Goal: Task Accomplishment & Management: Manage account settings

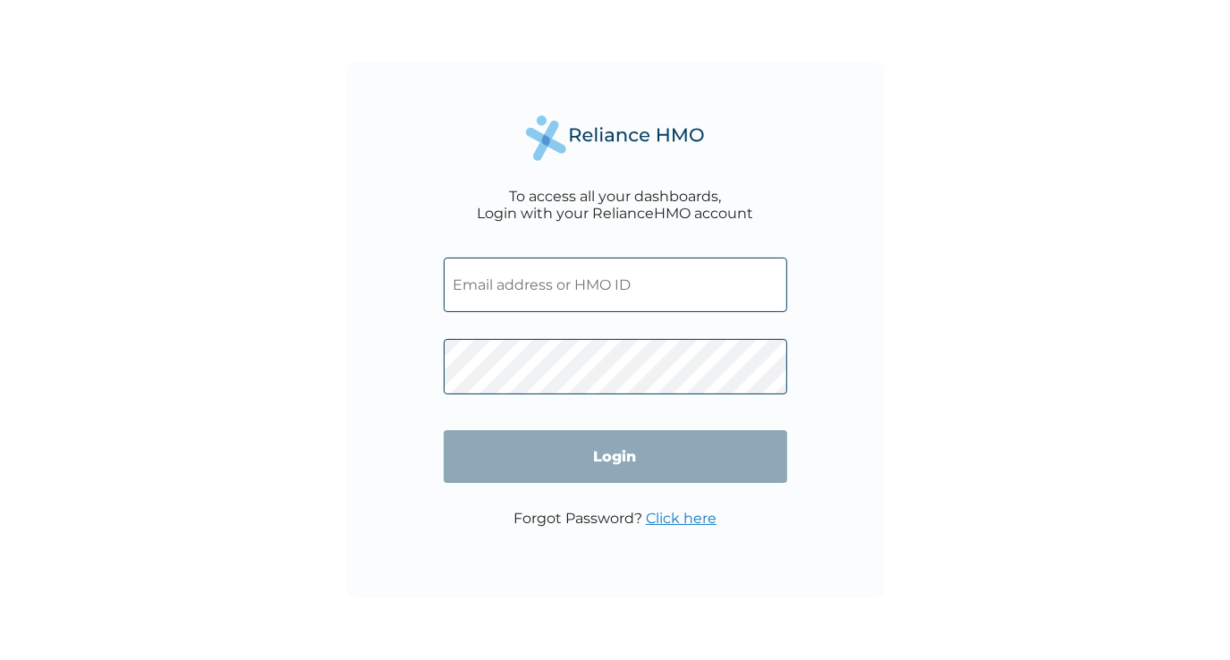
type input "AKU/10064/A"
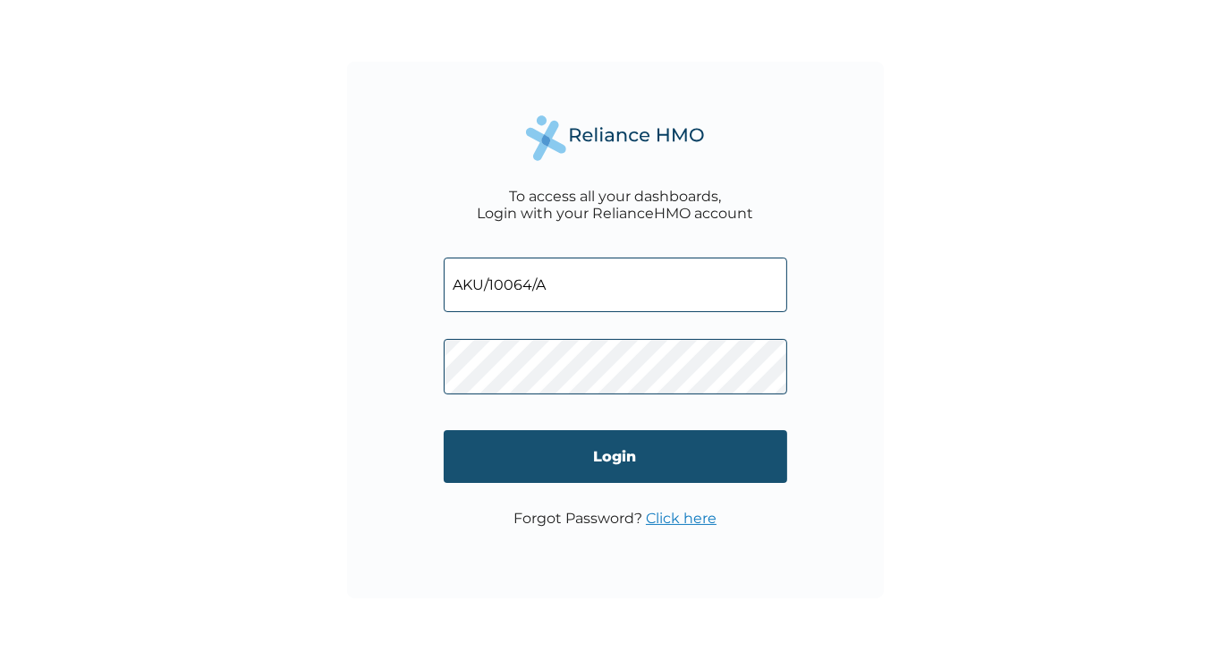
click at [631, 461] on input "Login" at bounding box center [615, 456] width 343 height 53
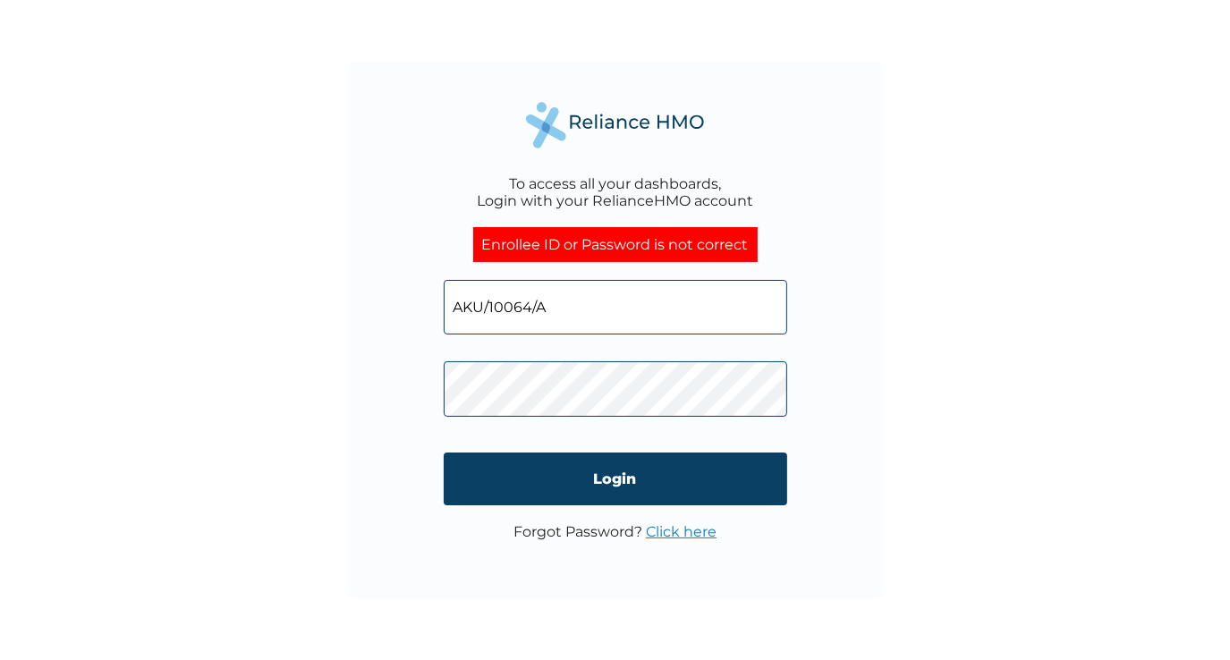
click at [973, 387] on div "To access all your dashboards, Login with your RelianceHMO account Enrollee ID …" at bounding box center [615, 330] width 1230 height 660
click at [689, 540] on link "Click here" at bounding box center [681, 531] width 71 height 17
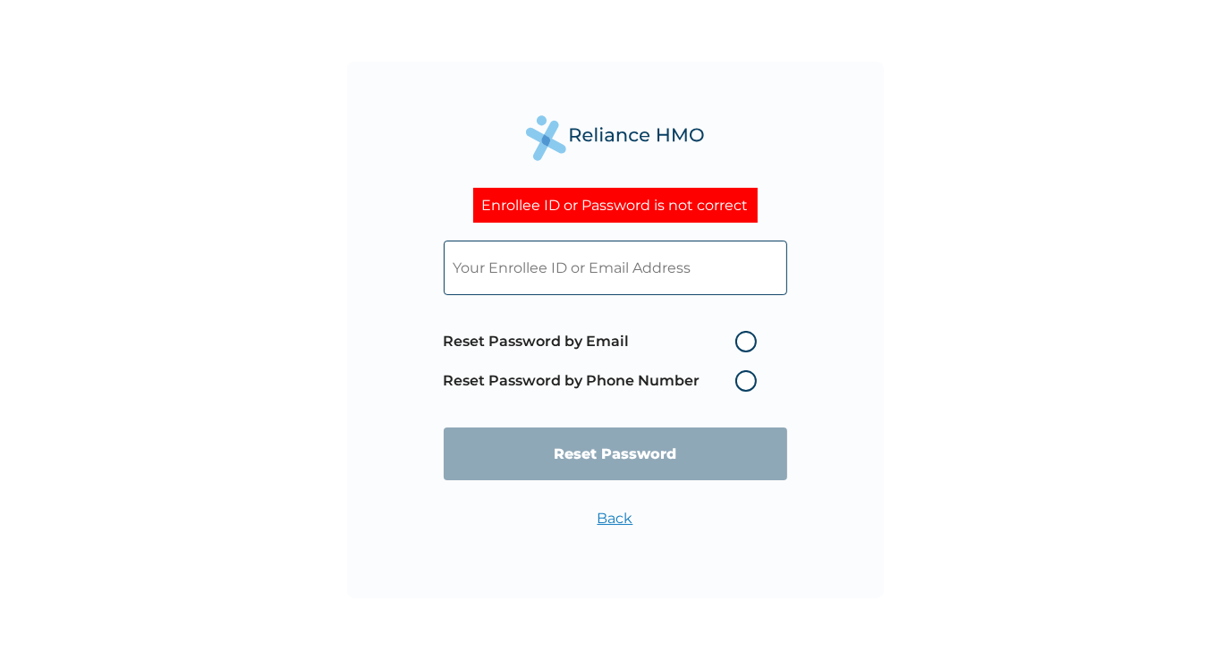
click at [749, 338] on label "Reset Password by Email" at bounding box center [605, 341] width 322 height 21
click at [739, 338] on input "Reset Password by Email" at bounding box center [724, 341] width 29 height 29
radio input "true"
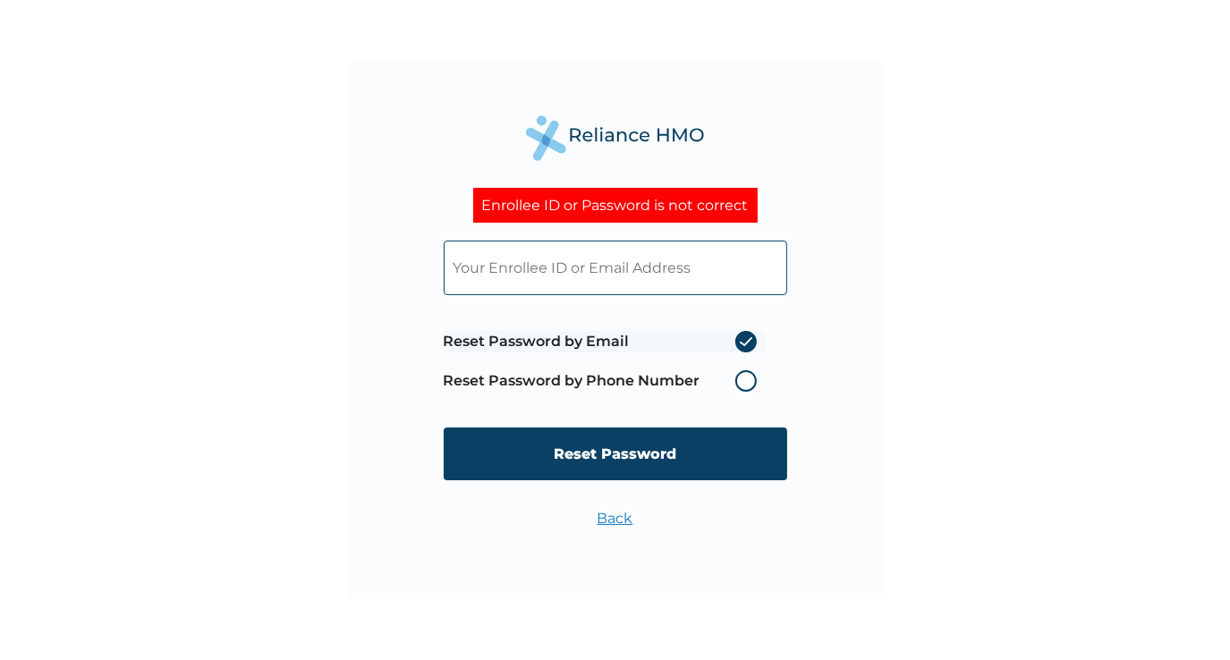
click at [597, 256] on input "text" at bounding box center [615, 268] width 343 height 55
type input "halimato@aku.africa"
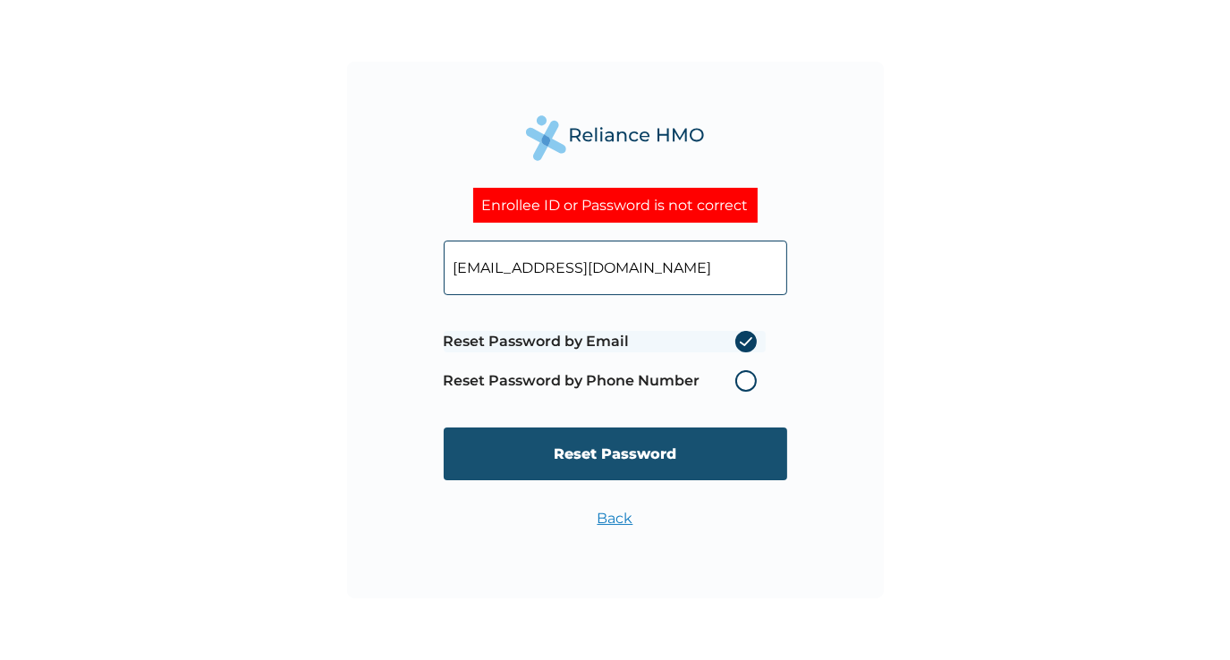
click at [627, 456] on input "Reset Password" at bounding box center [615, 453] width 343 height 53
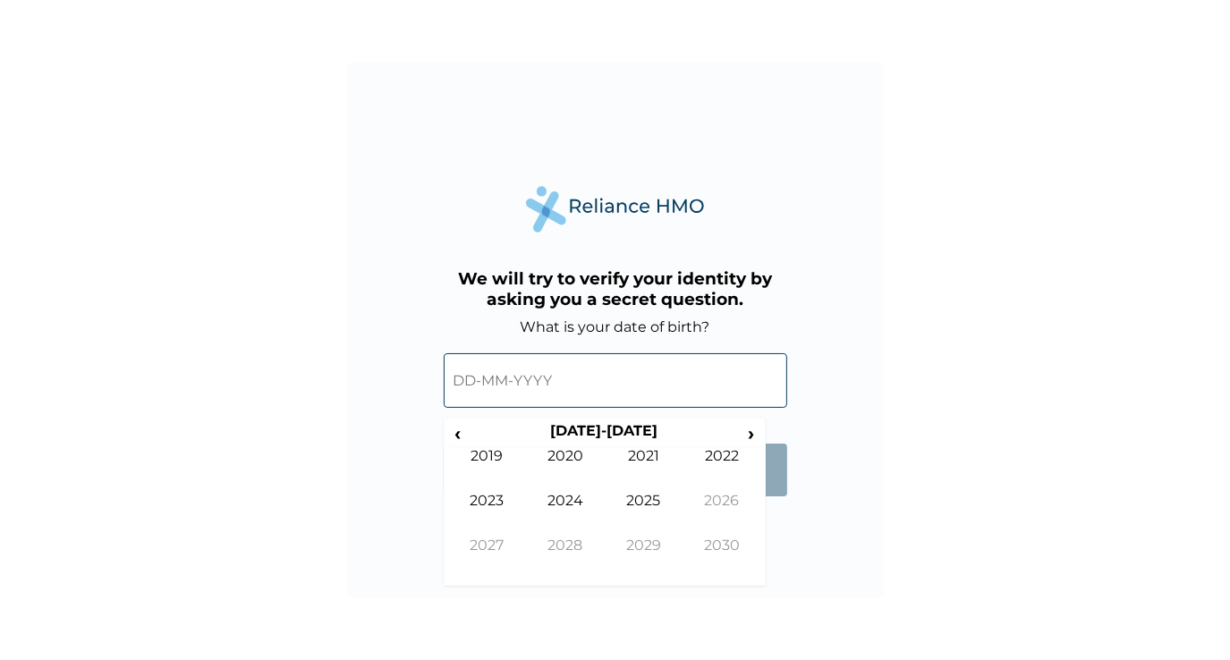
click at [604, 389] on input "text" at bounding box center [615, 380] width 343 height 55
click at [448, 428] on span "‹" at bounding box center [457, 433] width 19 height 22
click at [513, 490] on td "1989" at bounding box center [487, 469] width 79 height 45
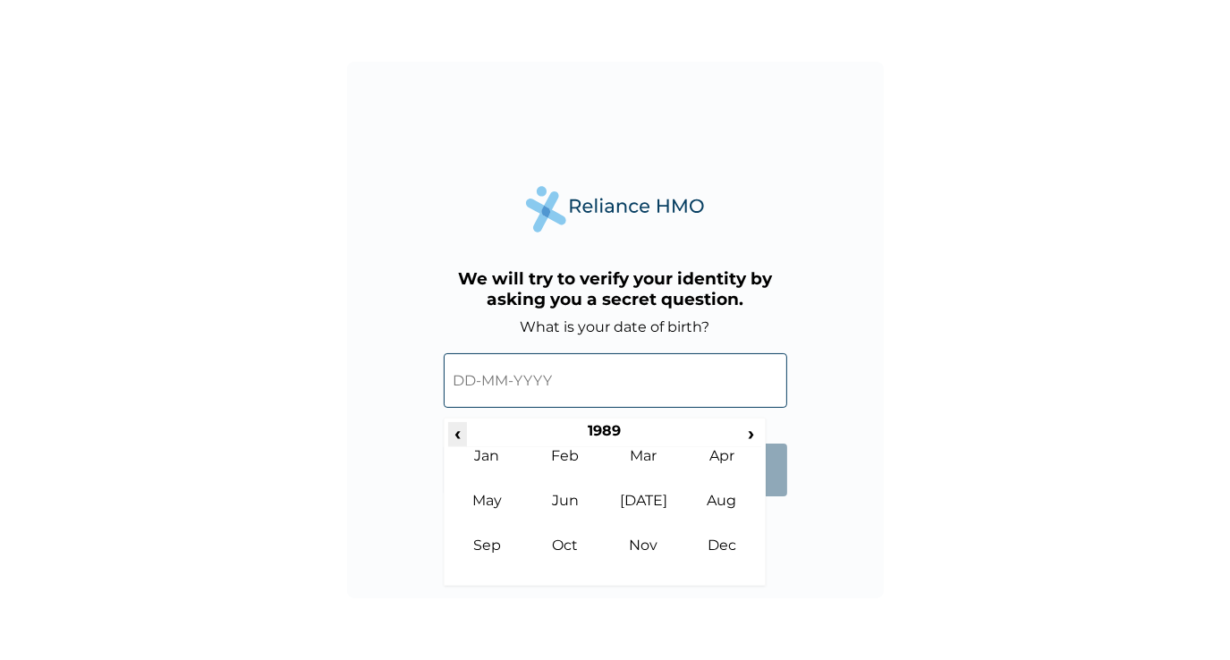
click at [458, 433] on span "‹" at bounding box center [457, 433] width 19 height 22
click at [618, 431] on th "1988" at bounding box center [604, 434] width 275 height 25
click at [753, 440] on span "›" at bounding box center [751, 433] width 20 height 22
click at [476, 504] on td "1993" at bounding box center [487, 514] width 79 height 45
drag, startPoint x: 499, startPoint y: 535, endPoint x: 506, endPoint y: 556, distance: 22.6
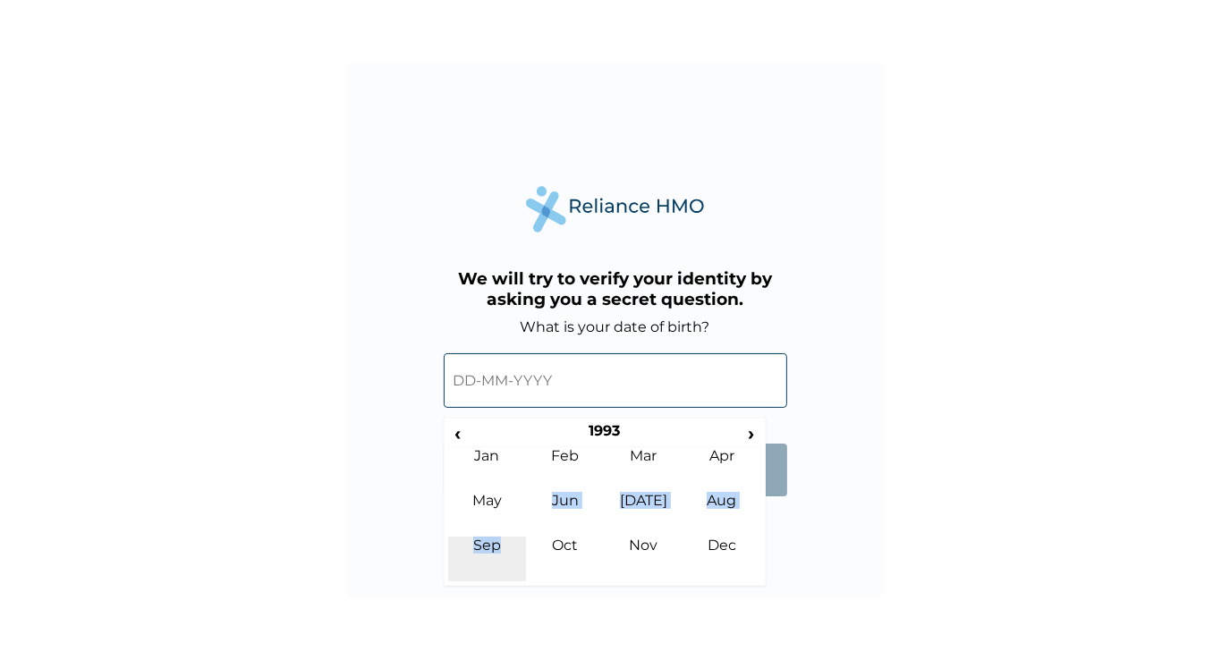
click at [506, 556] on tbody "Jan Feb Mar Apr May Jun Jul Aug Sep Oct Nov Dec" at bounding box center [604, 514] width 313 height 134
click at [484, 551] on td "Sep" at bounding box center [487, 559] width 79 height 45
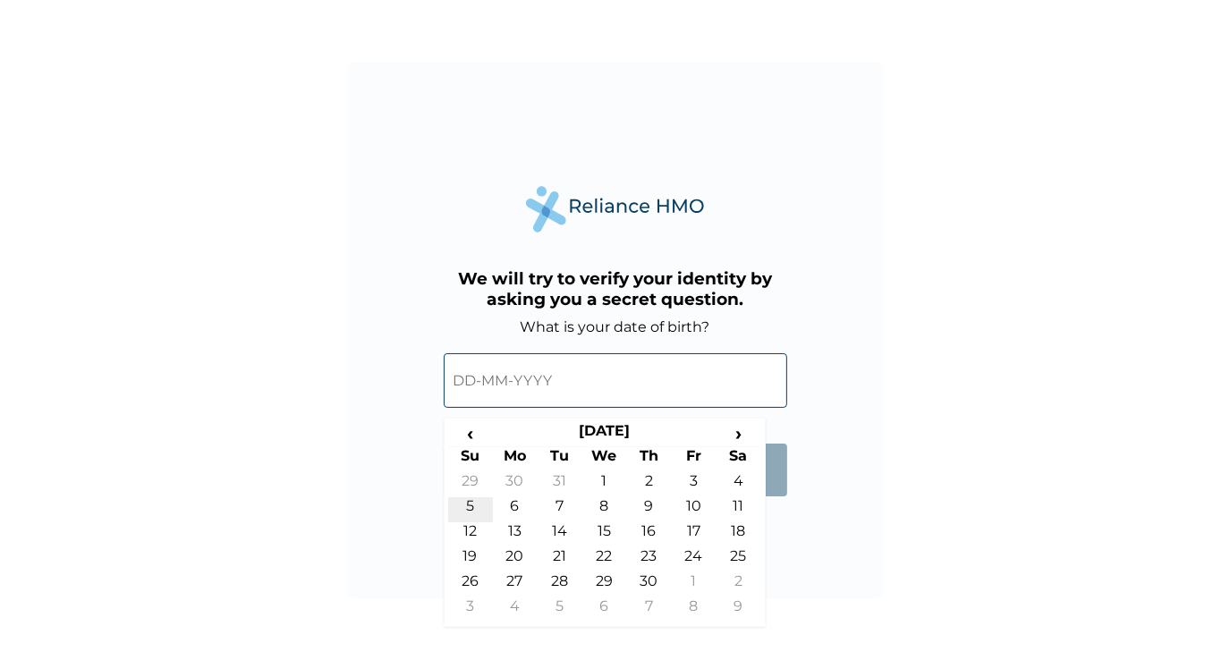
click at [468, 517] on td "5" at bounding box center [470, 509] width 45 height 25
type input "05-09-1993"
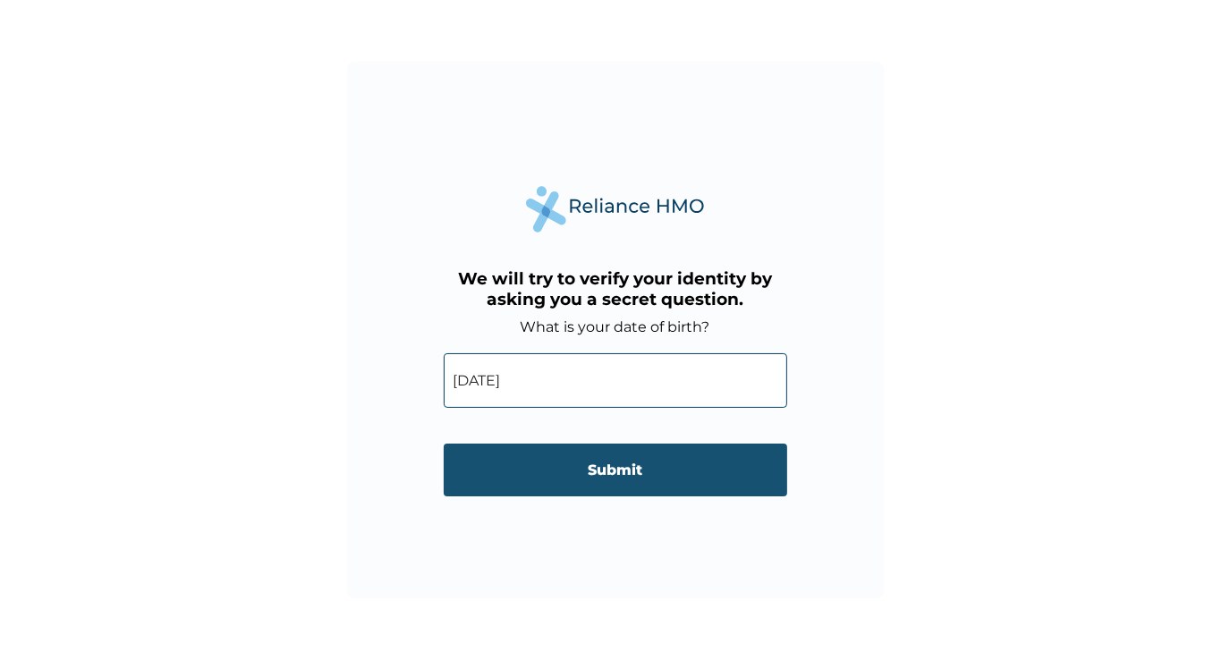
click at [621, 453] on input "Submit" at bounding box center [615, 470] width 343 height 53
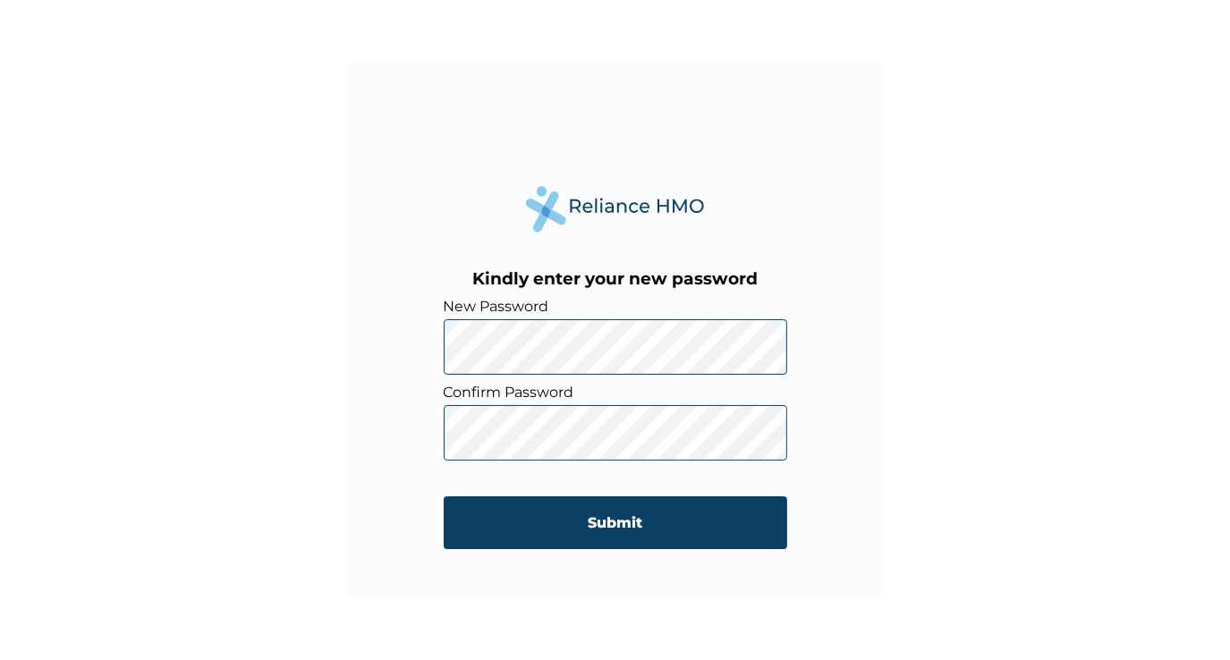
click at [392, 345] on div "Kindly enter your new password New Password Confirm Password Submit" at bounding box center [615, 330] width 537 height 537
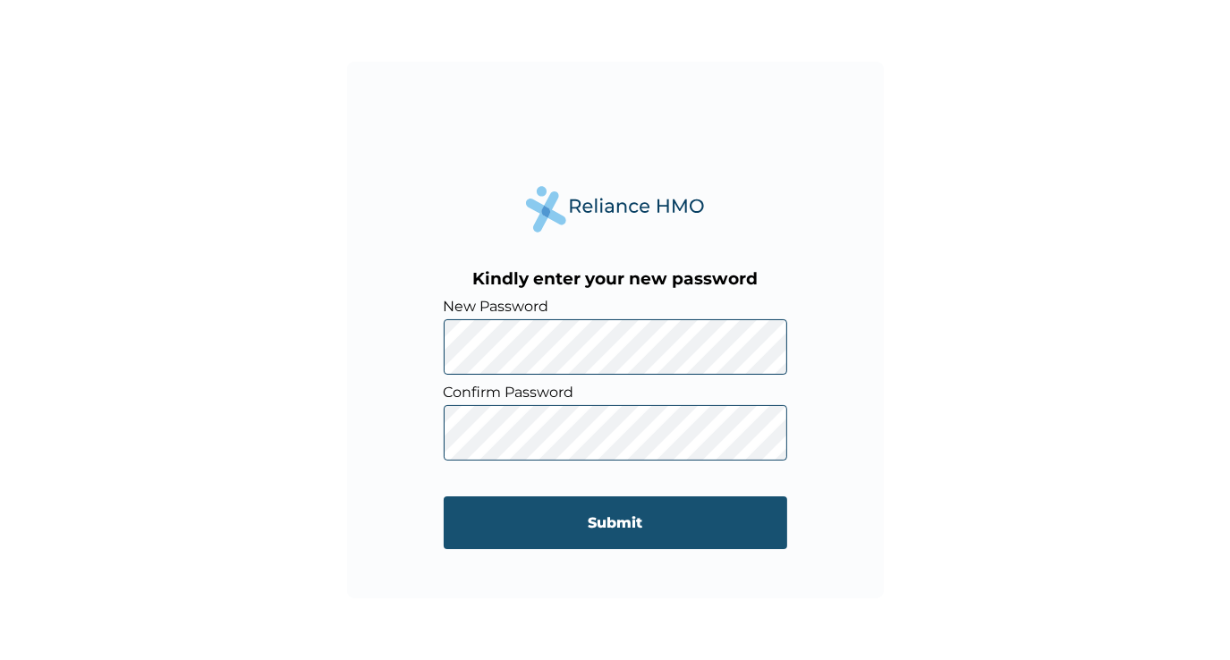
click at [458, 517] on input "Submit" at bounding box center [615, 522] width 343 height 53
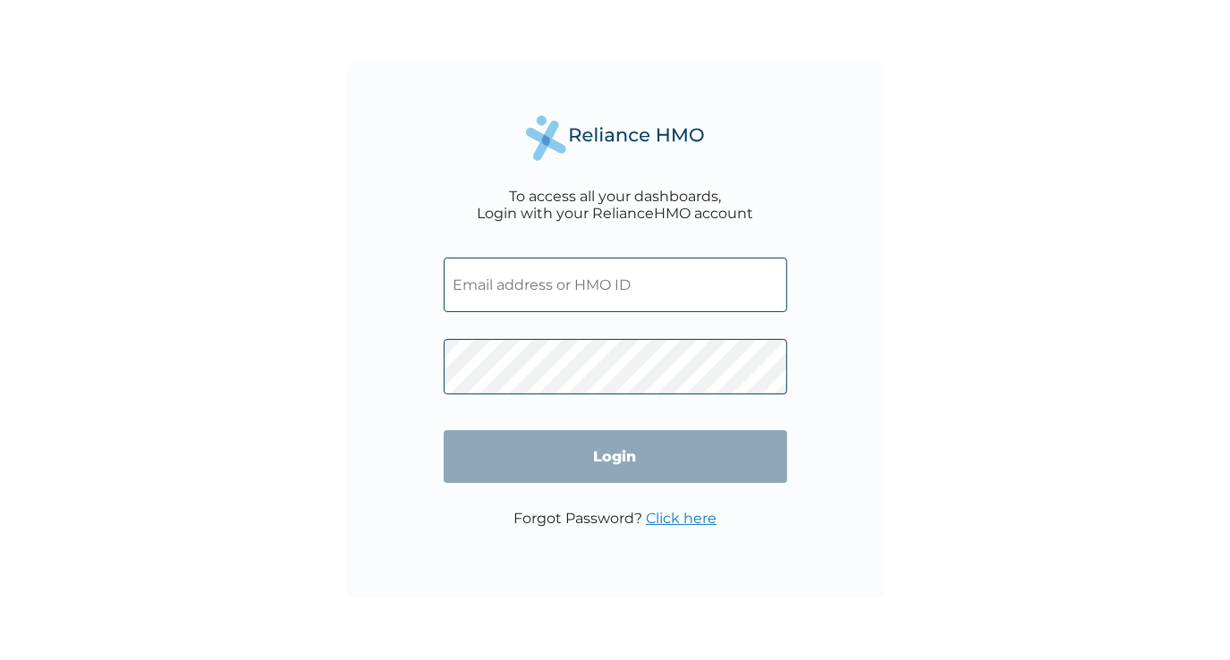
type input "AKU/10064/A"
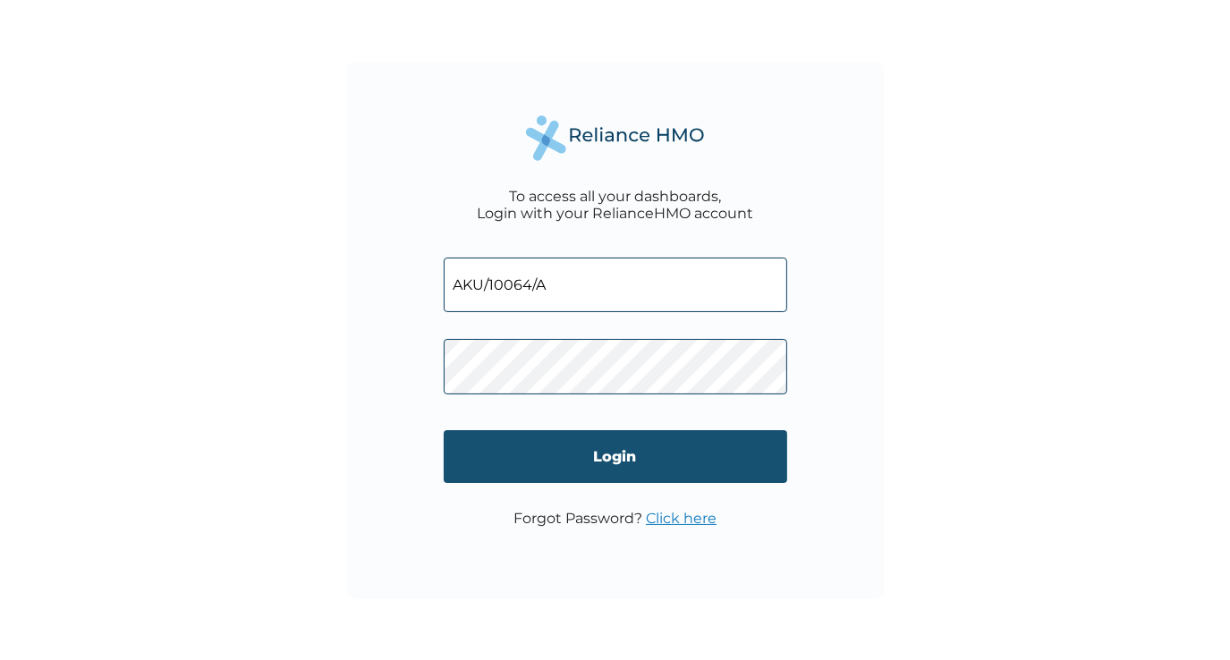
click at [620, 437] on input "Login" at bounding box center [615, 456] width 343 height 53
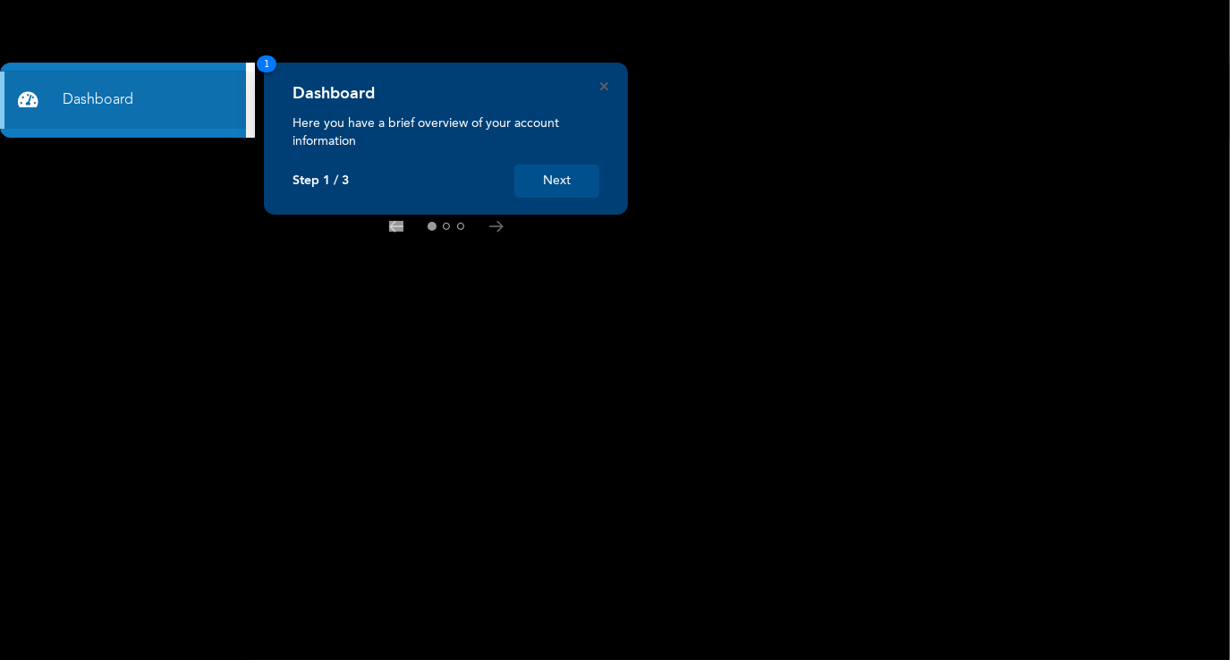
click at [563, 176] on button "Next" at bounding box center [556, 181] width 85 height 33
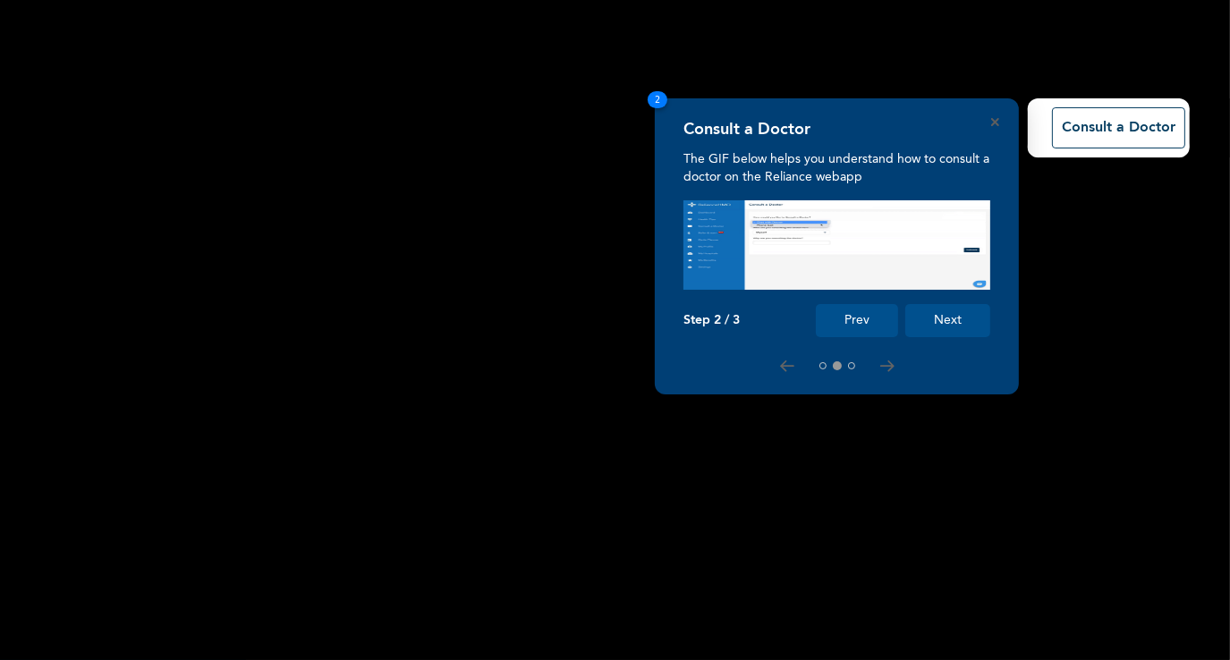
click at [957, 318] on button "Next" at bounding box center [947, 320] width 85 height 33
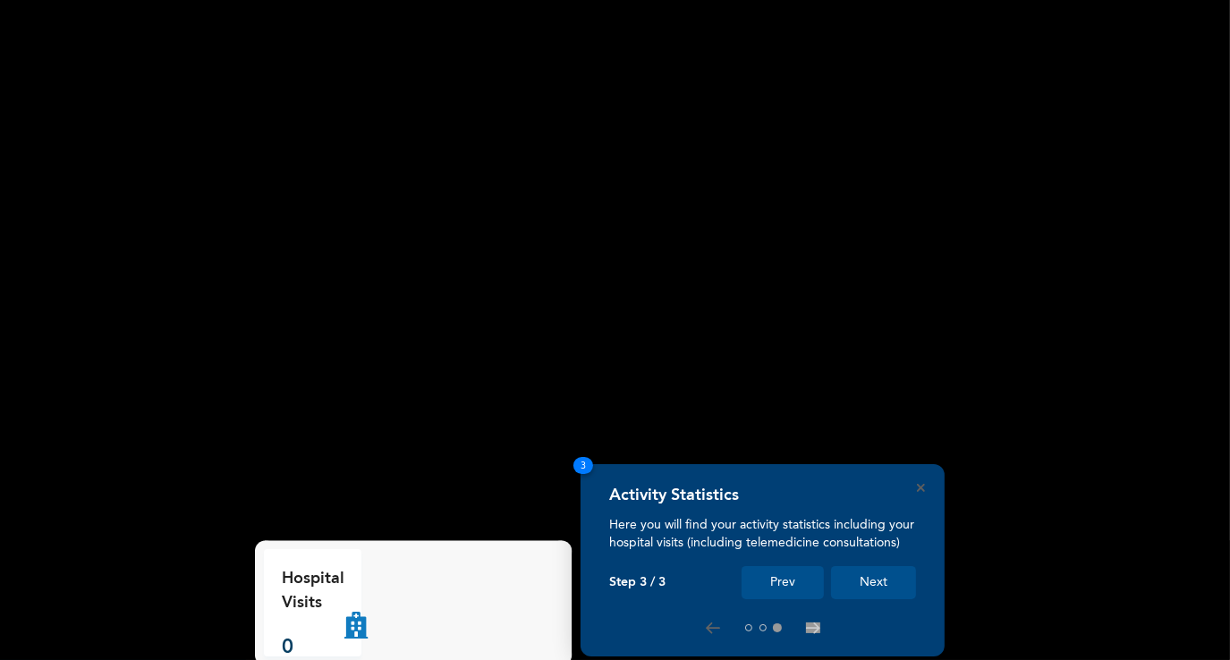
click at [873, 572] on button "Next" at bounding box center [873, 582] width 85 height 33
click at [872, 580] on button "Next" at bounding box center [873, 582] width 85 height 33
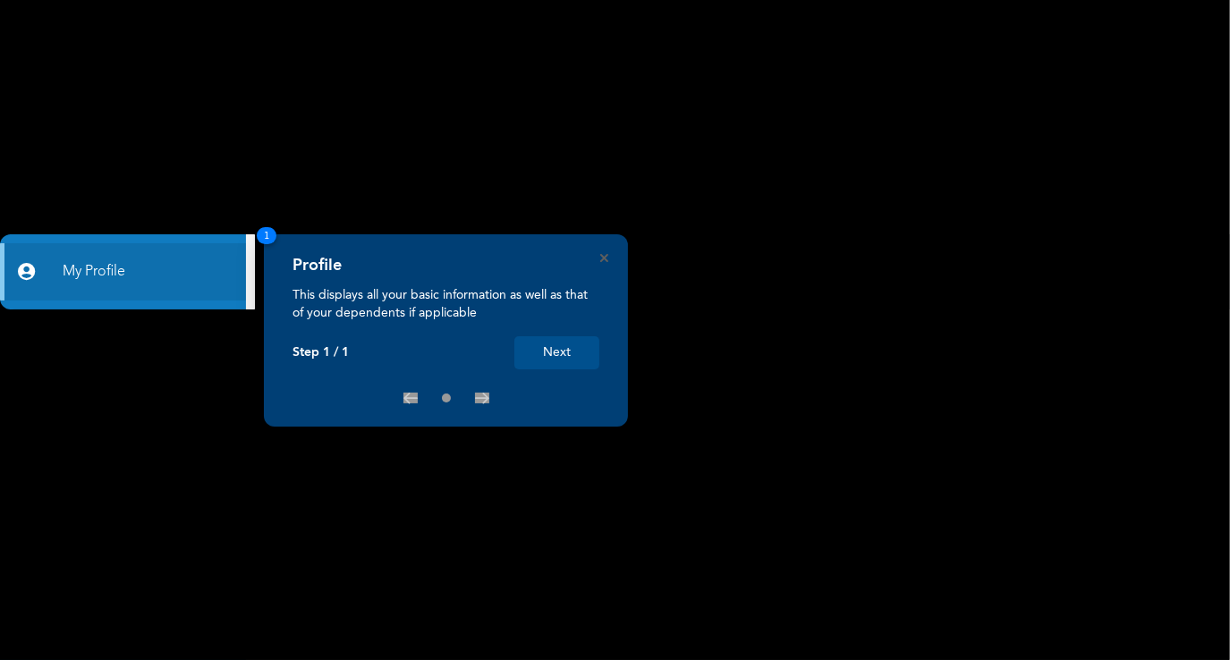
click at [572, 346] on button "Next" at bounding box center [556, 352] width 85 height 33
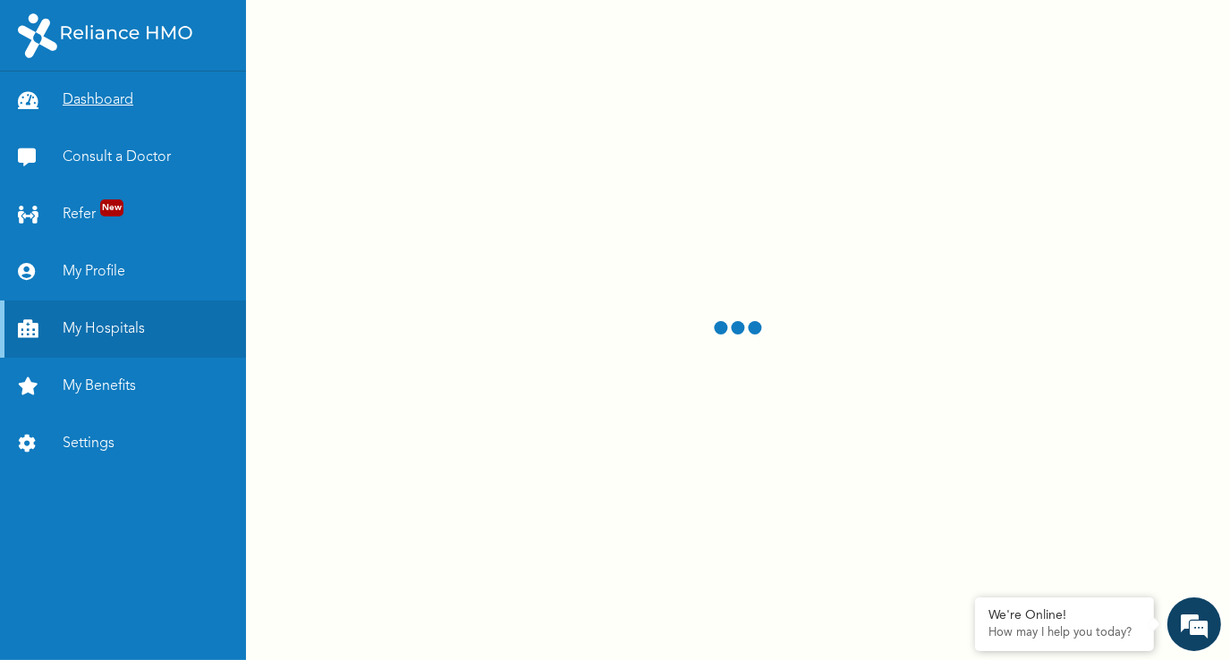
click at [103, 98] on link "Dashboard" at bounding box center [123, 100] width 246 height 57
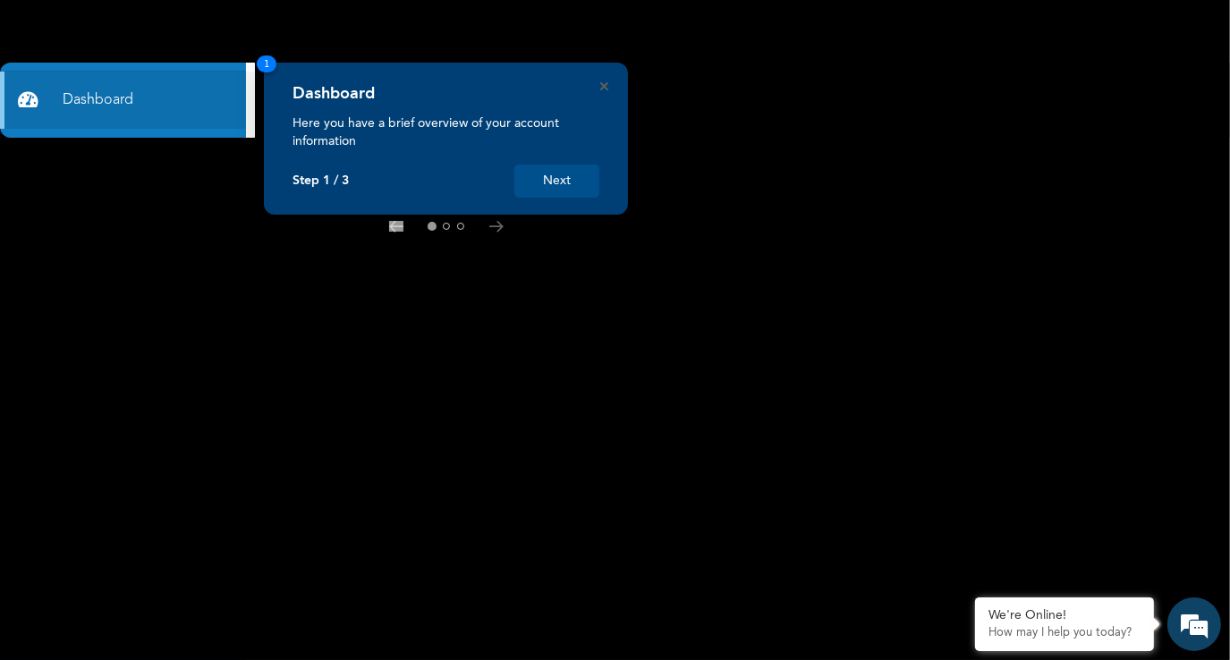
click at [605, 90] on div "Dashboard Here you have a brief overview of your account information Step 1 / 3…" at bounding box center [446, 139] width 364 height 152
click at [603, 88] on icon "Close" at bounding box center [604, 86] width 8 height 8
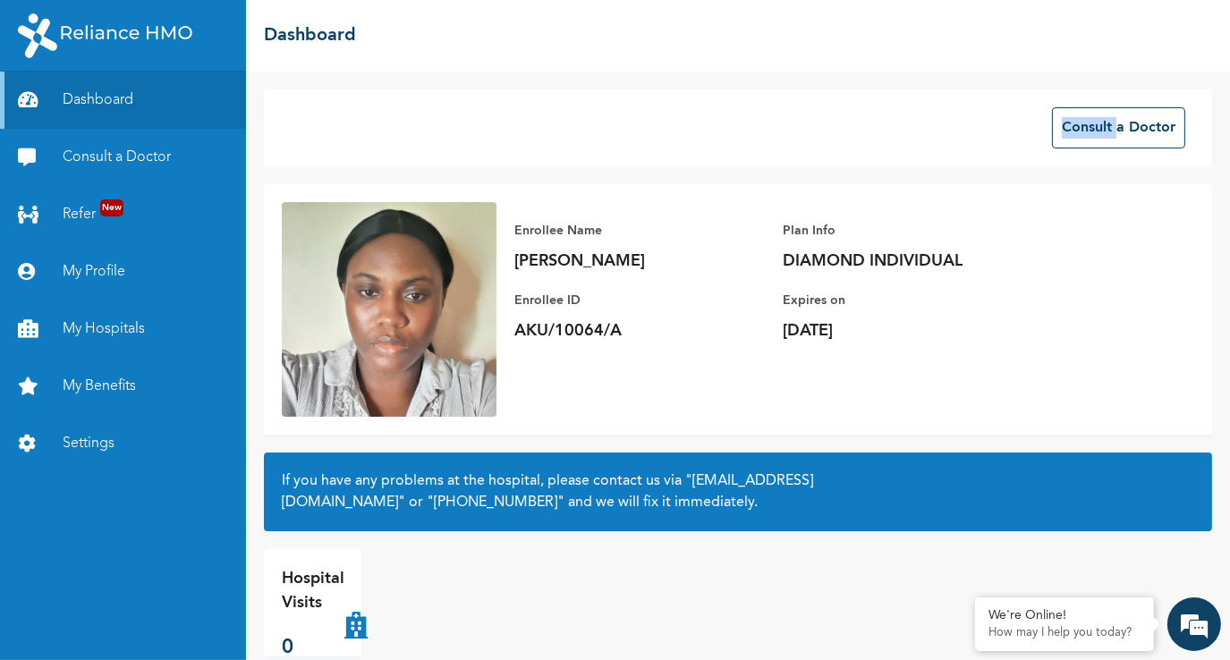
click at [603, 88] on div "Consult a Doctor Enrollee Name [PERSON_NAME] Enrollee ID AKU/10064/A Plan Info …" at bounding box center [738, 366] width 984 height 588
click at [132, 141] on link "Consult a Doctor" at bounding box center [123, 157] width 246 height 57
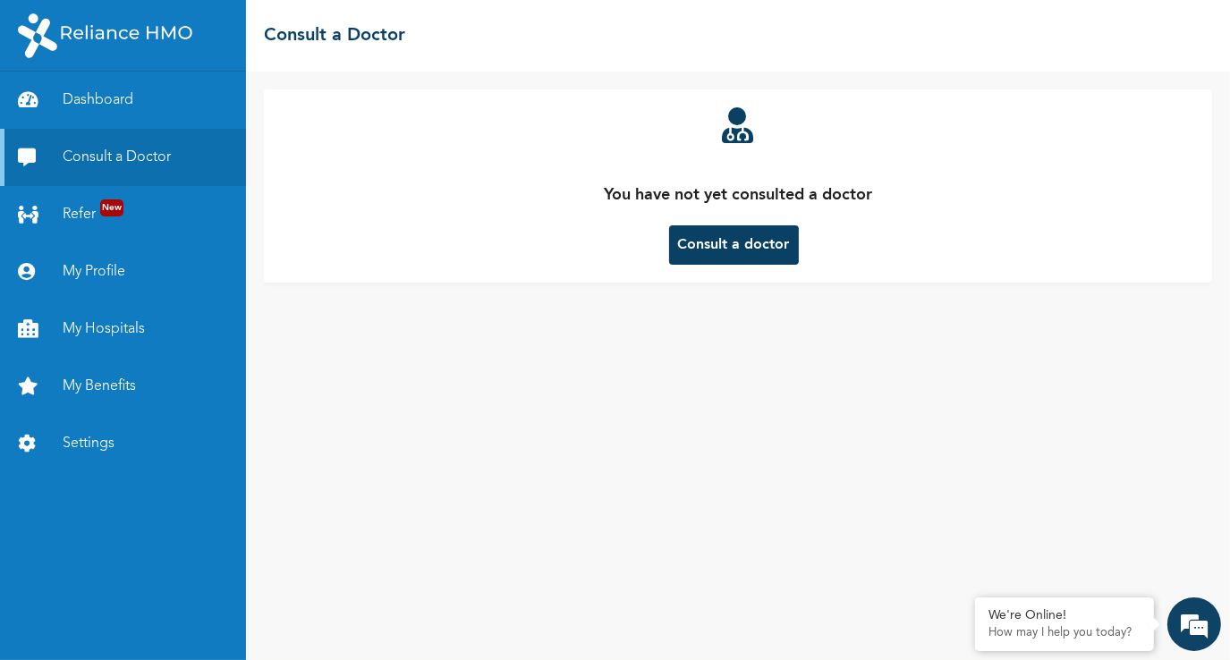
click at [745, 250] on button "Consult a doctor" at bounding box center [734, 244] width 130 height 39
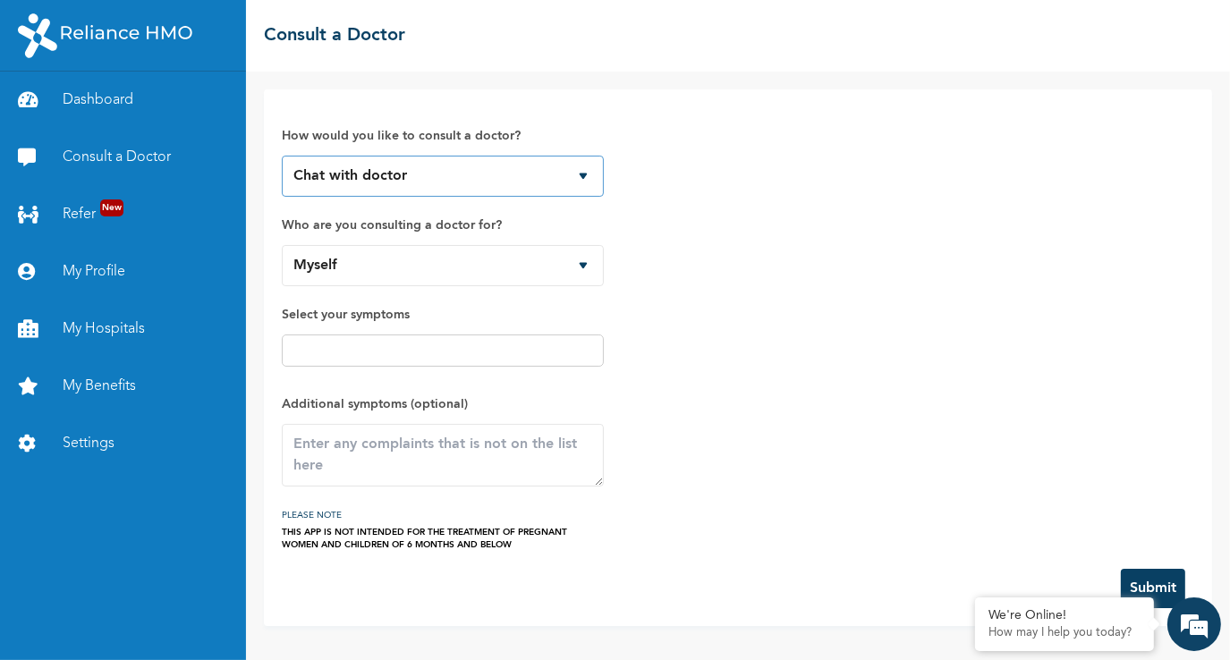
click at [557, 186] on select "Chat with doctor Phone Call" at bounding box center [443, 176] width 322 height 41
click at [700, 255] on div "How would you like to consult a doctor? Chat with doctor Phone Call Who are you…" at bounding box center [738, 329] width 912 height 444
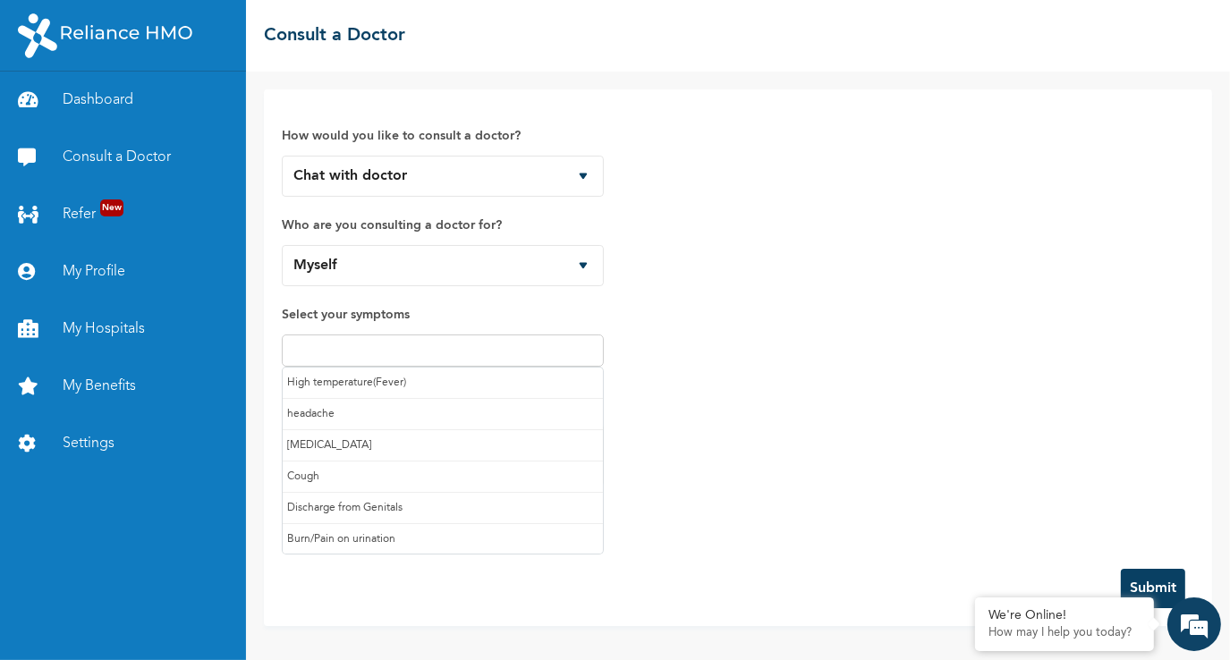
click at [461, 353] on input "text" at bounding box center [442, 350] width 311 height 21
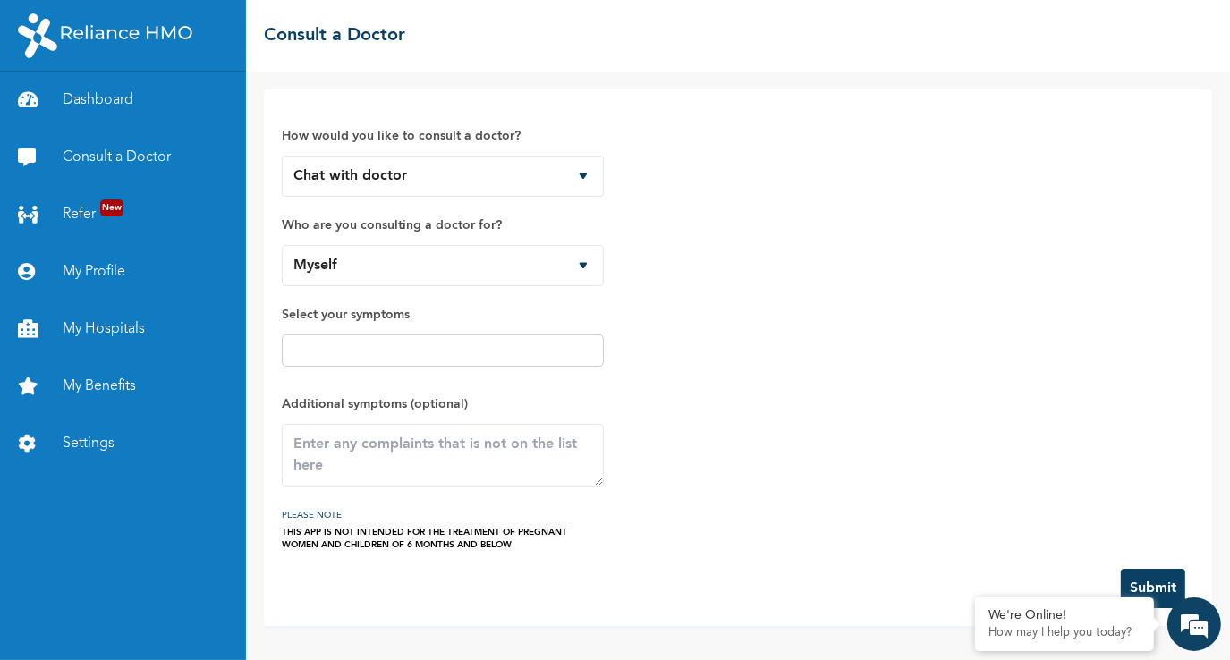
click at [697, 354] on div "How would you like to consult a doctor? Chat with doctor Phone Call Who are you…" at bounding box center [738, 329] width 912 height 444
click at [438, 457] on textarea at bounding box center [443, 455] width 322 height 63
click at [373, 262] on select "Myself" at bounding box center [443, 265] width 322 height 41
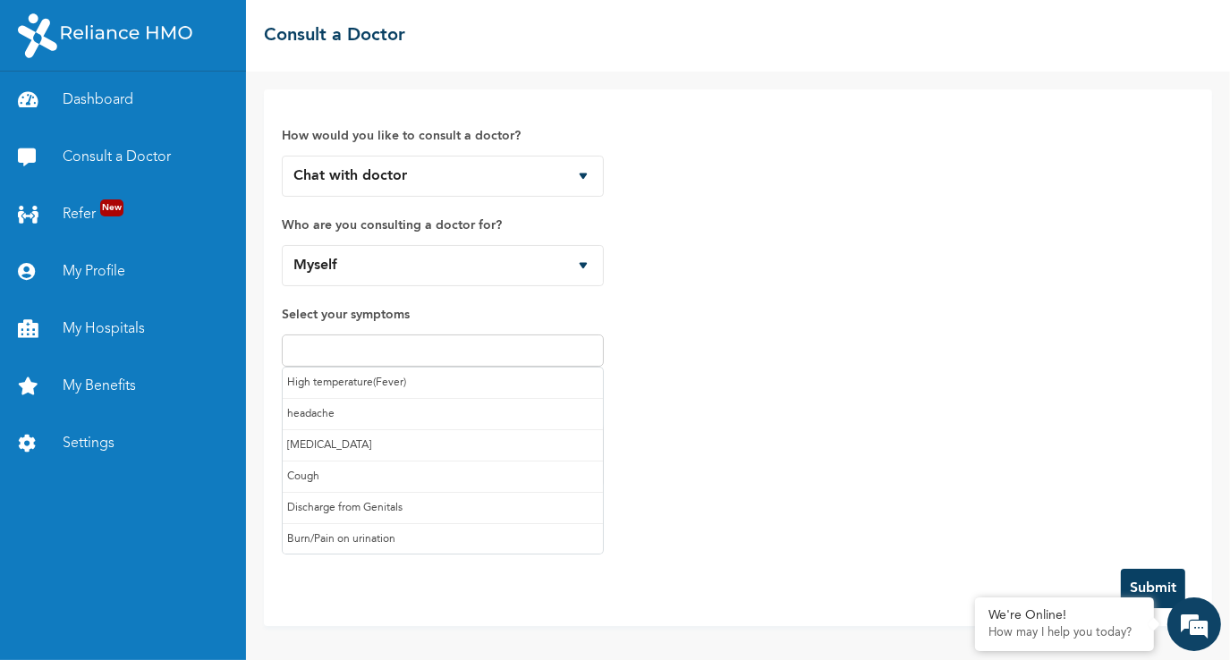
click at [388, 347] on input "text" at bounding box center [442, 350] width 311 height 21
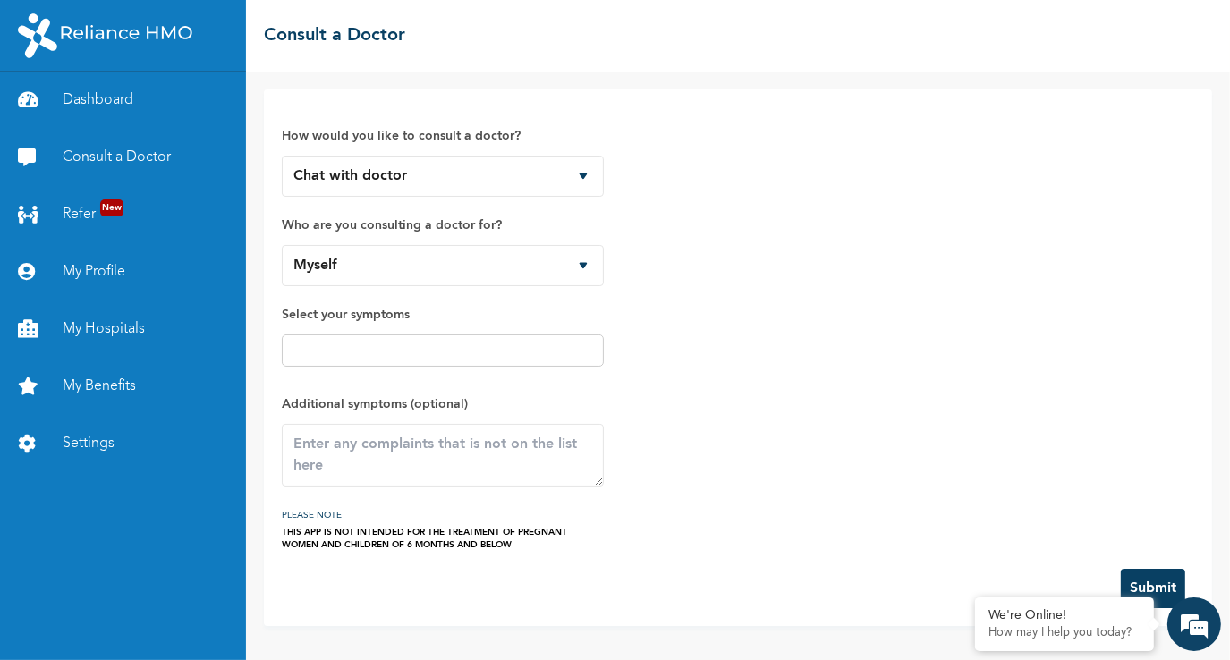
click at [724, 418] on div "How would you like to consult a doctor? Chat with doctor Phone Call Who are you…" at bounding box center [738, 329] width 912 height 444
click at [487, 449] on textarea at bounding box center [443, 455] width 322 height 63
type textarea "painful swelling in armpit"
click at [97, 262] on link "My Profile" at bounding box center [123, 271] width 246 height 57
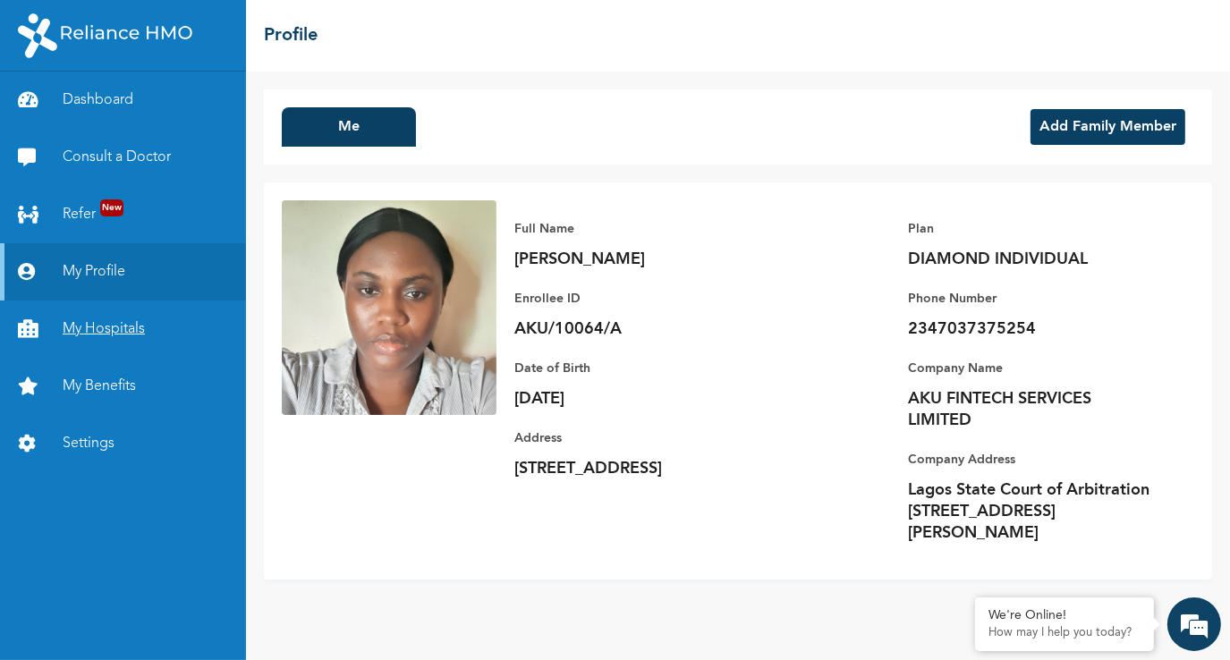
click at [95, 334] on link "My Hospitals" at bounding box center [123, 328] width 246 height 57
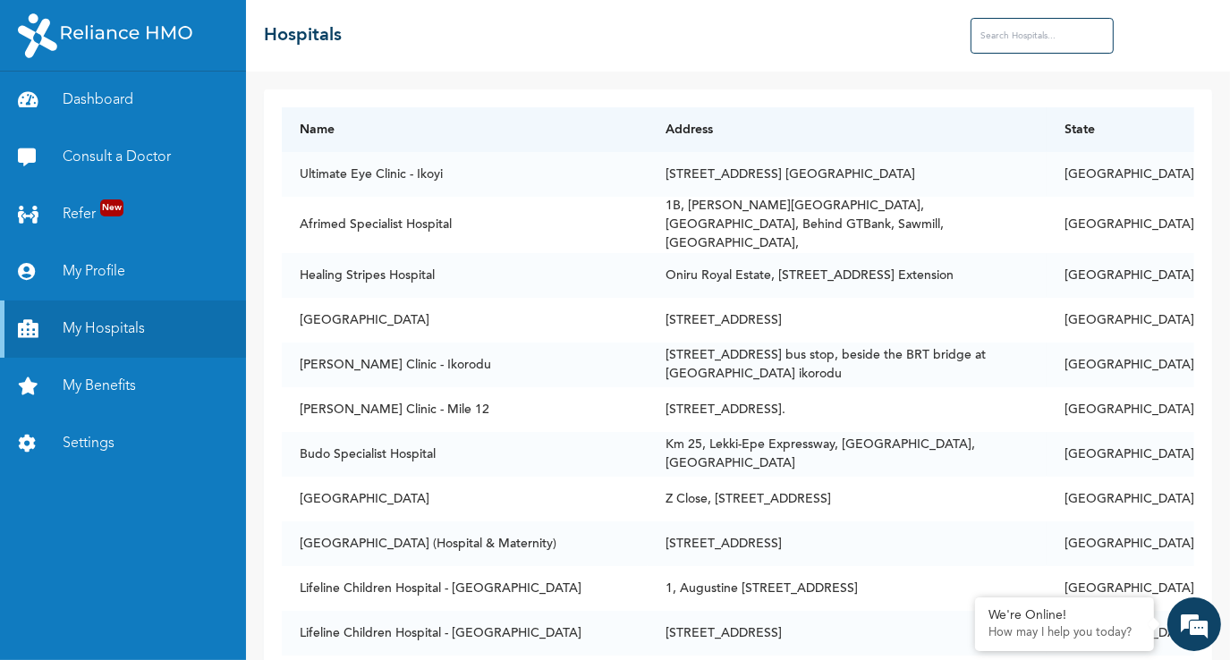
click at [1011, 48] on input "text" at bounding box center [1041, 36] width 143 height 36
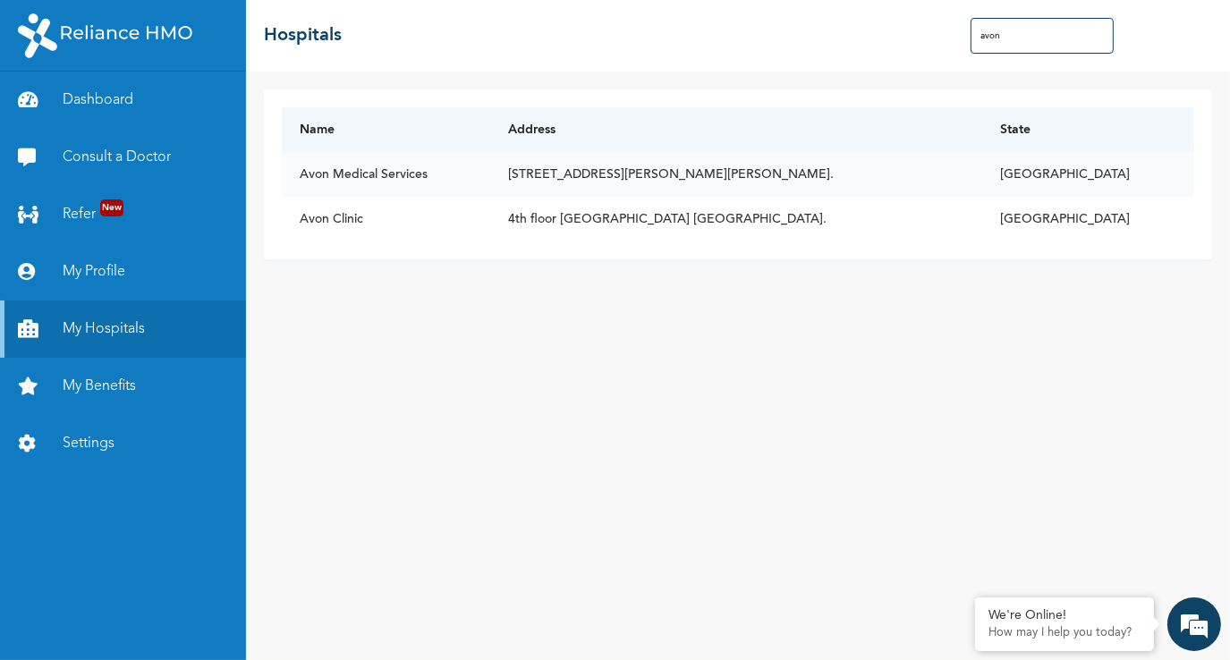
type input "avon"
click at [824, 175] on td "[STREET_ADDRESS][PERSON_NAME][PERSON_NAME]." at bounding box center [737, 174] width 492 height 45
click at [853, 179] on td "[STREET_ADDRESS][PERSON_NAME][PERSON_NAME]." at bounding box center [737, 174] width 492 height 45
click at [152, 372] on link "My Benefits" at bounding box center [123, 386] width 246 height 57
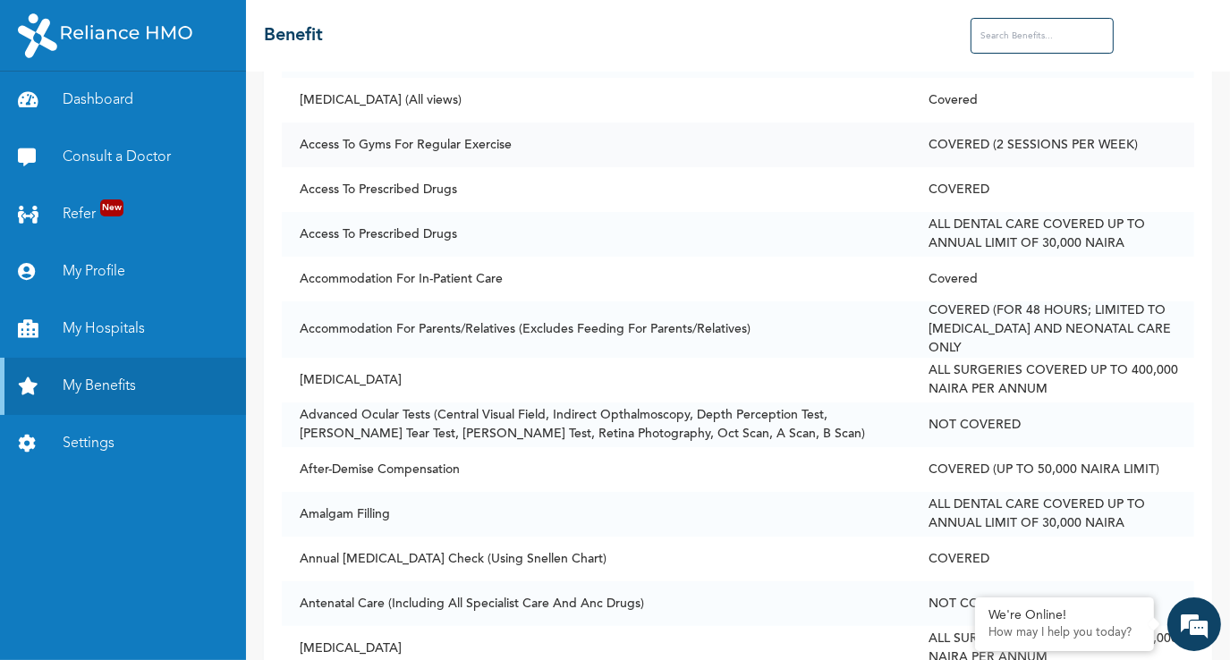
scroll to position [305, 0]
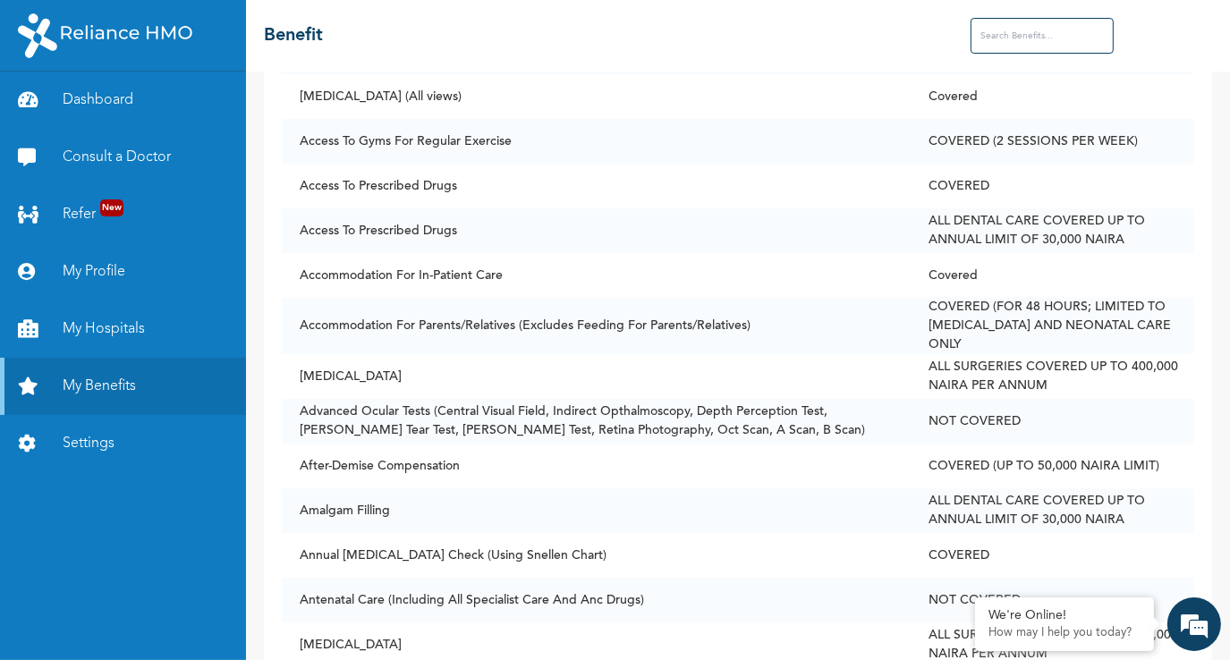
click at [1037, 48] on input "text" at bounding box center [1041, 36] width 143 height 36
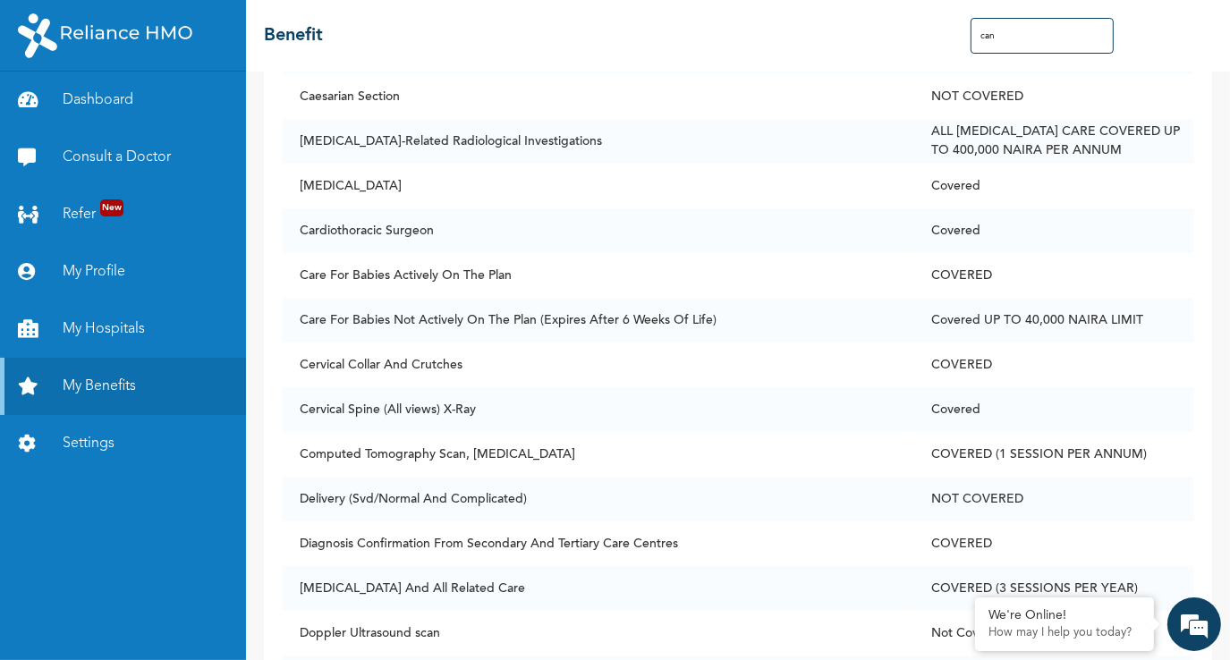
scroll to position [0, 0]
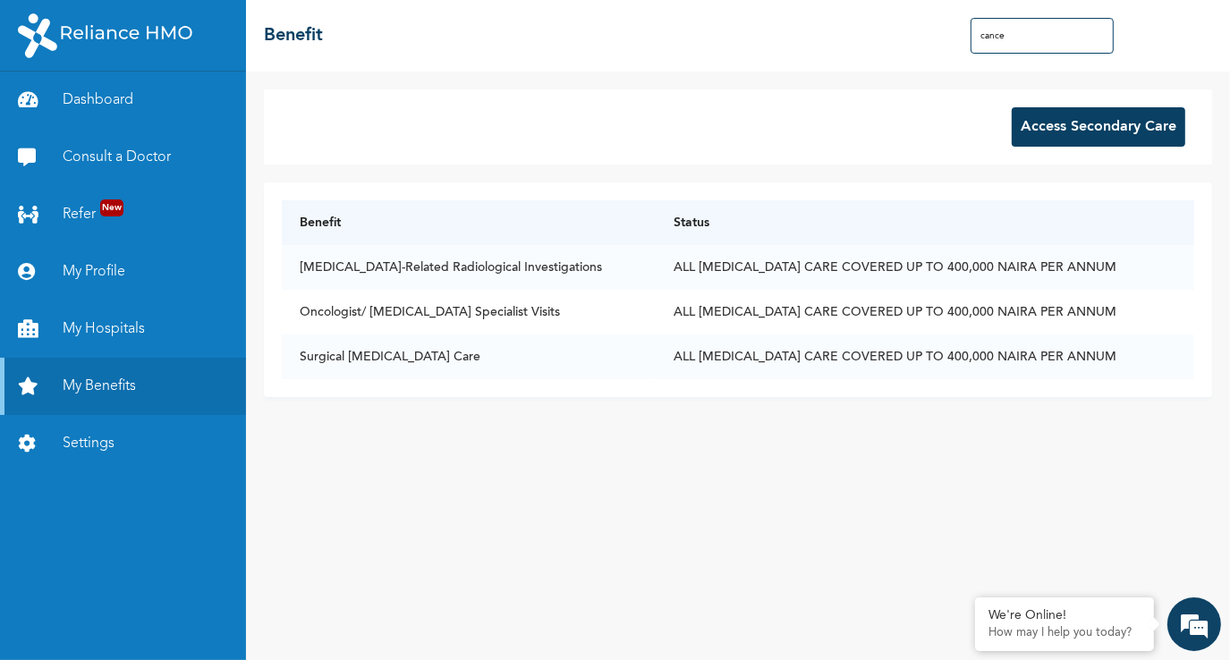
type input "[MEDICAL_DATA]"
drag, startPoint x: 1037, startPoint y: 48, endPoint x: 960, endPoint y: 43, distance: 77.1
click at [960, 43] on div "☰ Benefit [MEDICAL_DATA]" at bounding box center [738, 36] width 984 height 72
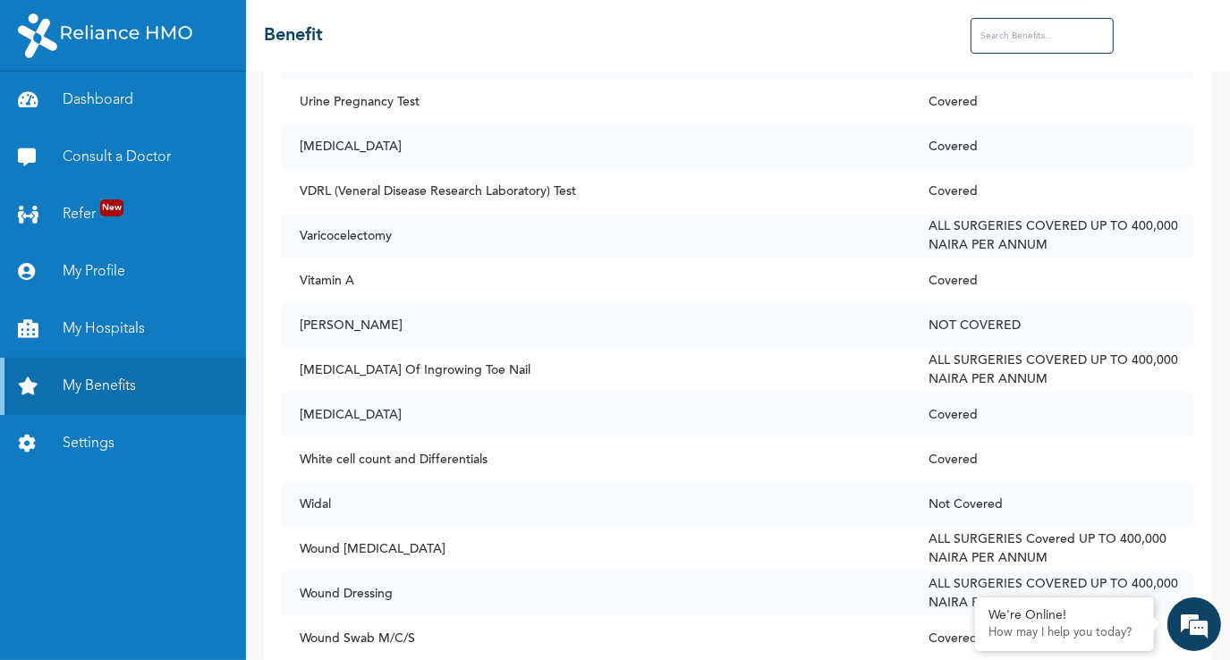
scroll to position [13675, 0]
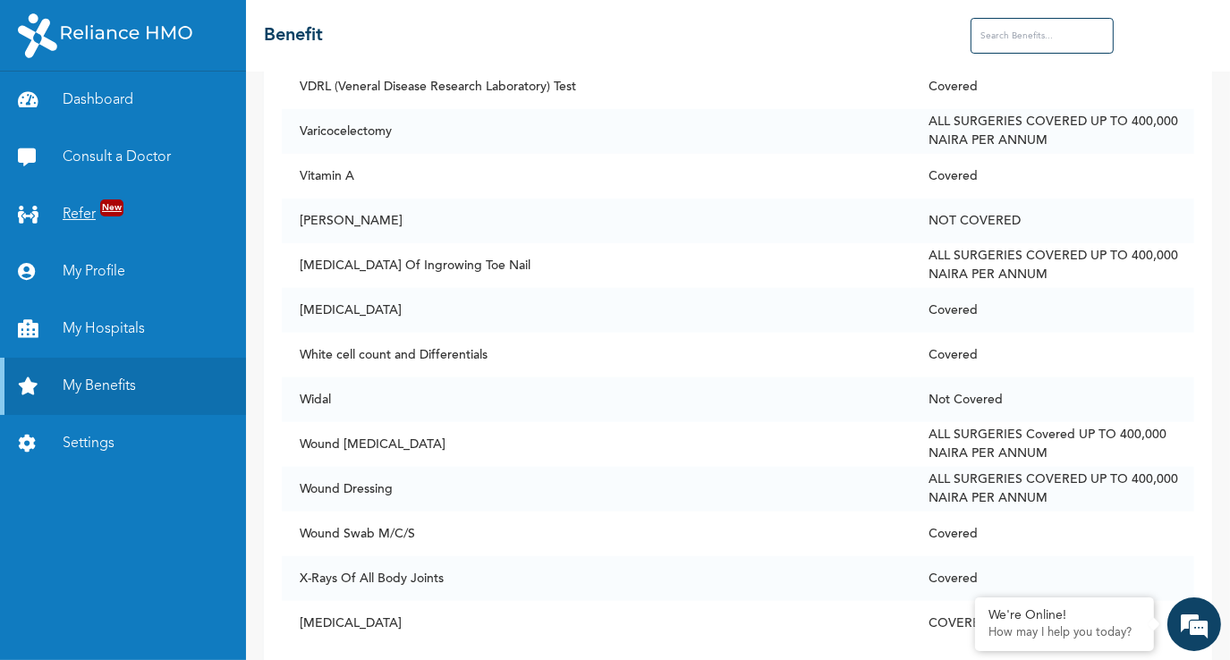
click at [74, 239] on link "Refer New" at bounding box center [123, 214] width 246 height 57
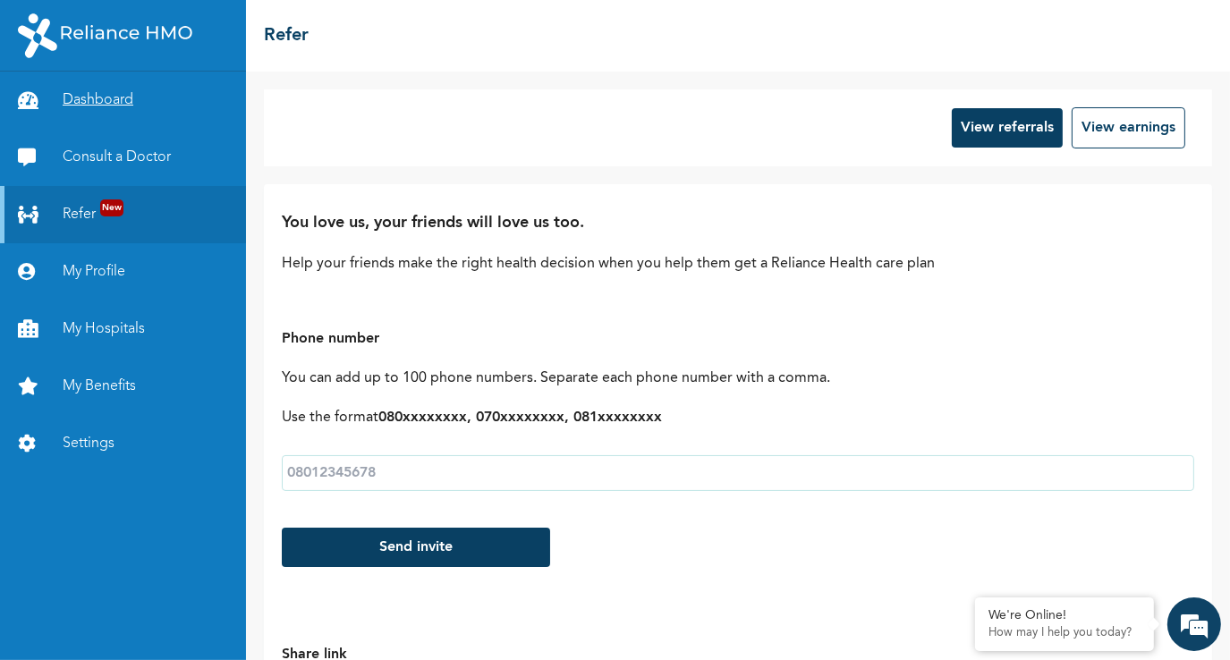
click at [92, 111] on link "Dashboard" at bounding box center [123, 100] width 246 height 57
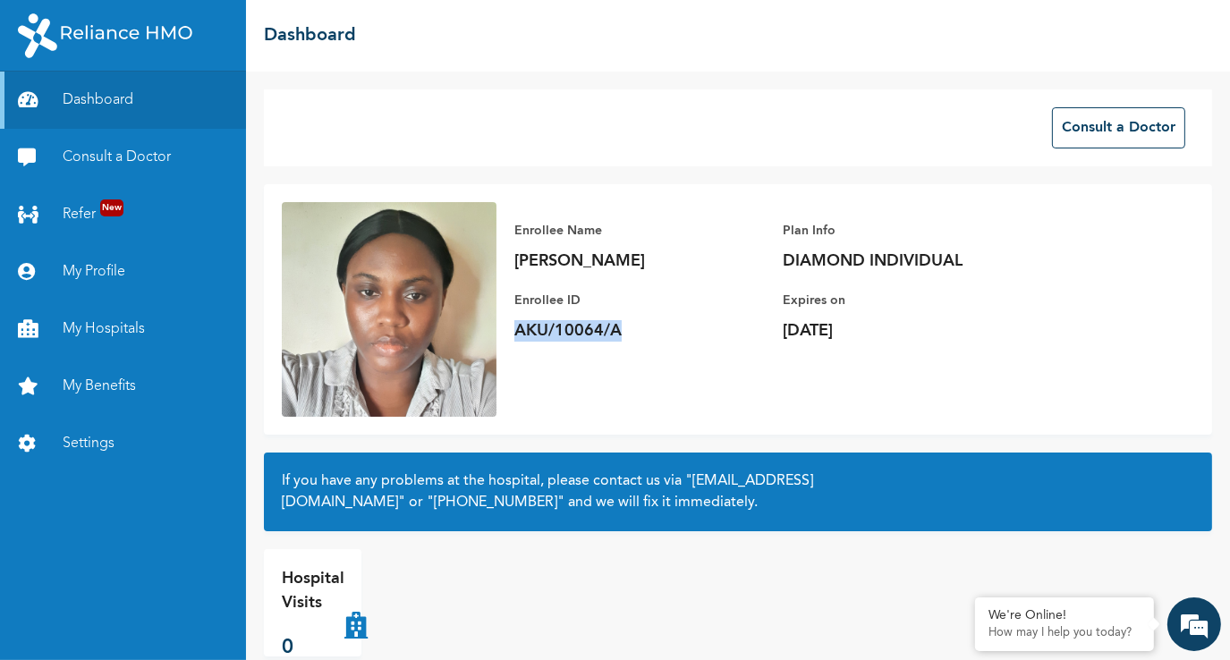
drag, startPoint x: 637, startPoint y: 341, endPoint x: 514, endPoint y: 327, distance: 123.3
click at [514, 327] on p "AKU/10064/A" at bounding box center [639, 330] width 250 height 21
copy p "AKU/10064/A"
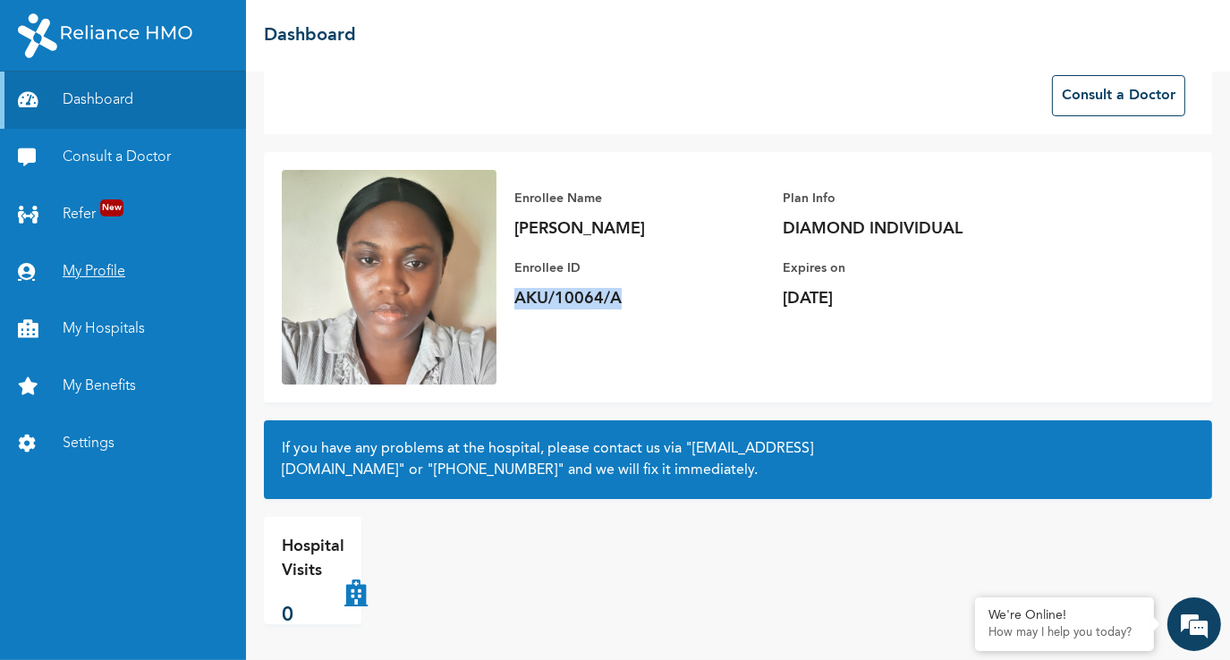
click at [117, 277] on link "My Profile" at bounding box center [123, 271] width 246 height 57
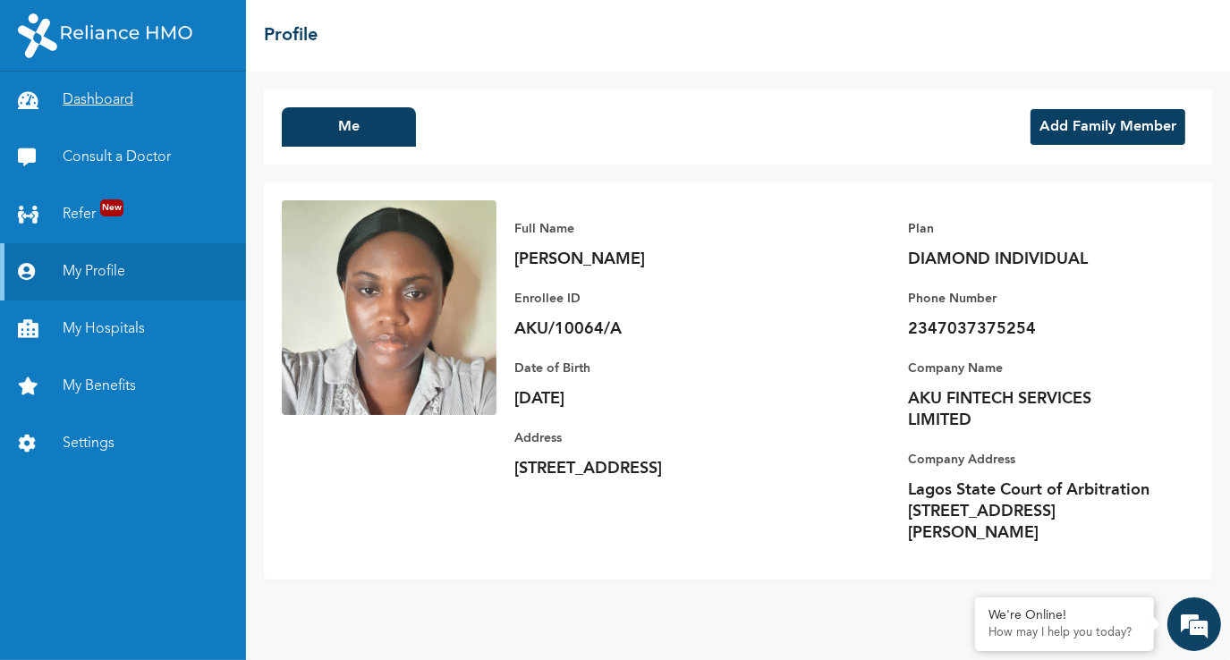
click at [117, 100] on link "Dashboard" at bounding box center [123, 100] width 246 height 57
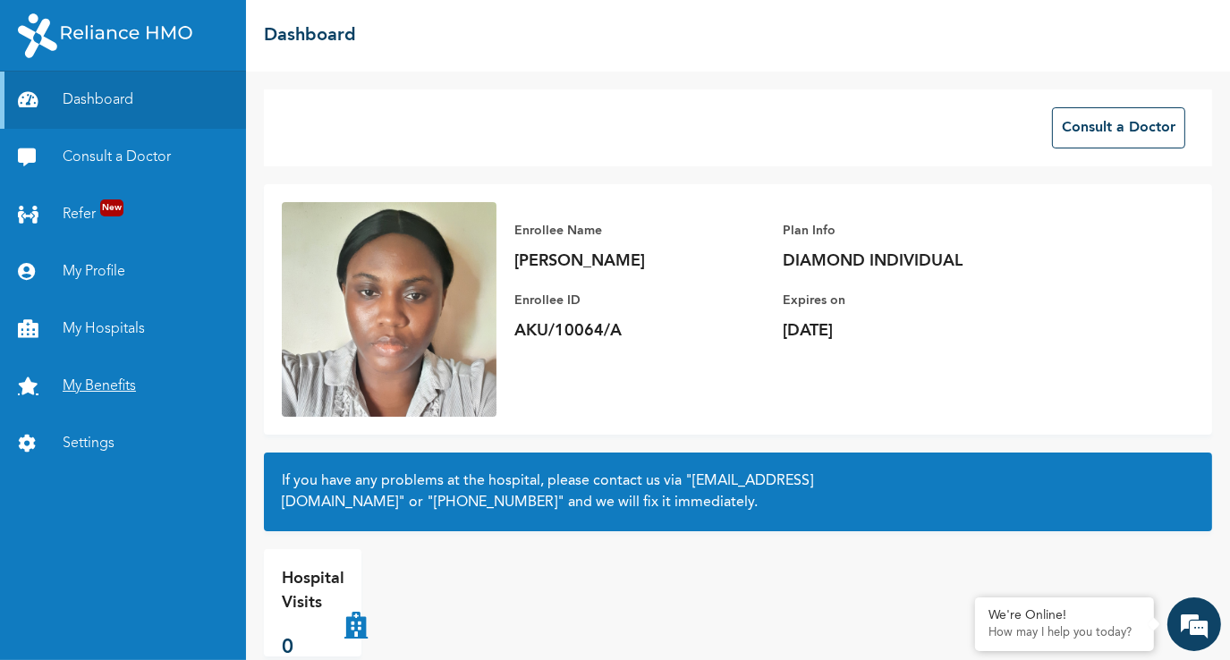
click at [113, 397] on link "My Benefits" at bounding box center [123, 386] width 246 height 57
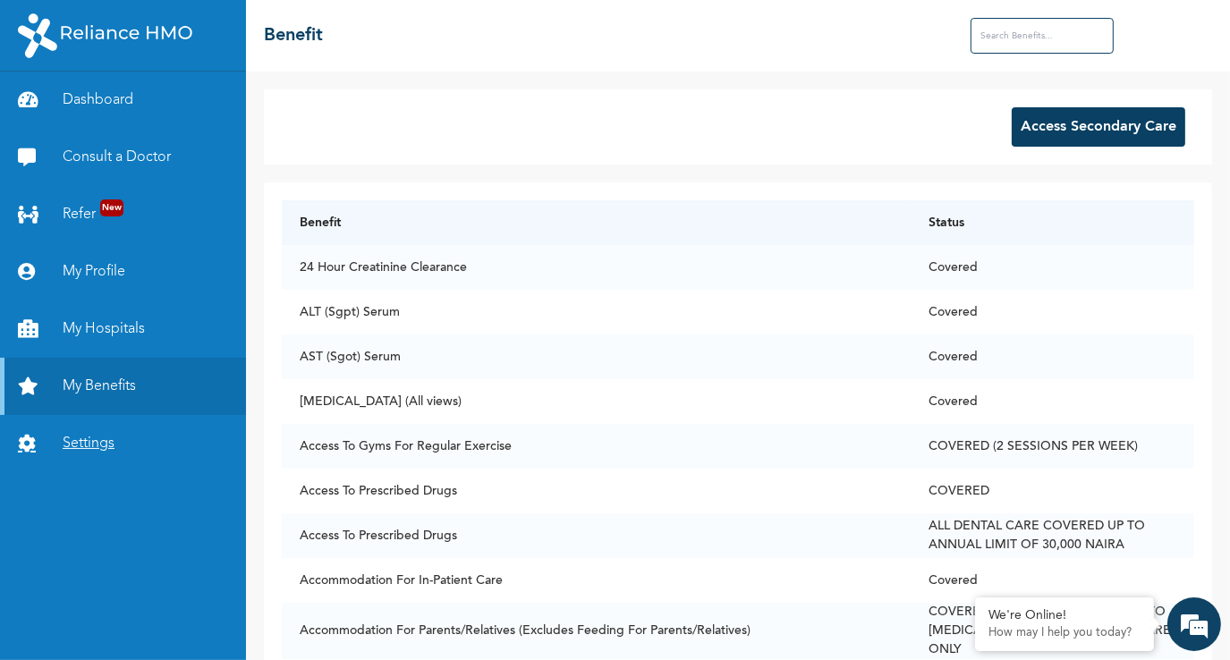
click at [101, 442] on link "Settings" at bounding box center [123, 443] width 246 height 57
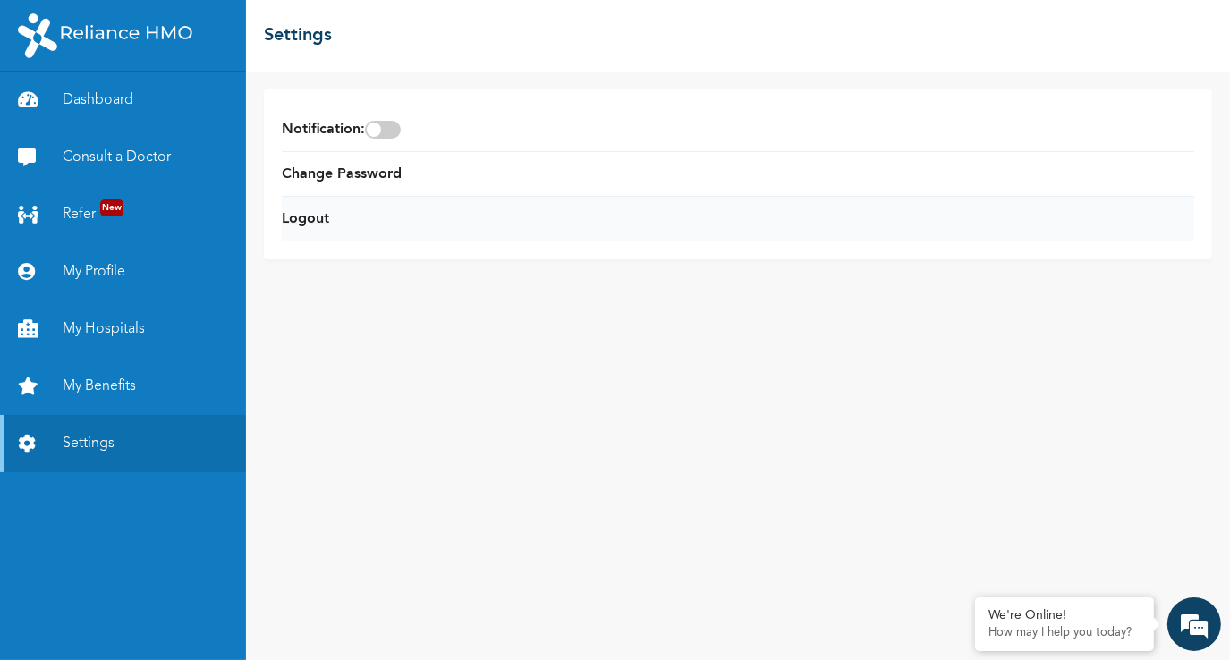
click at [294, 222] on link "Logout" at bounding box center [305, 218] width 47 height 21
